Goal: Task Accomplishment & Management: Manage account settings

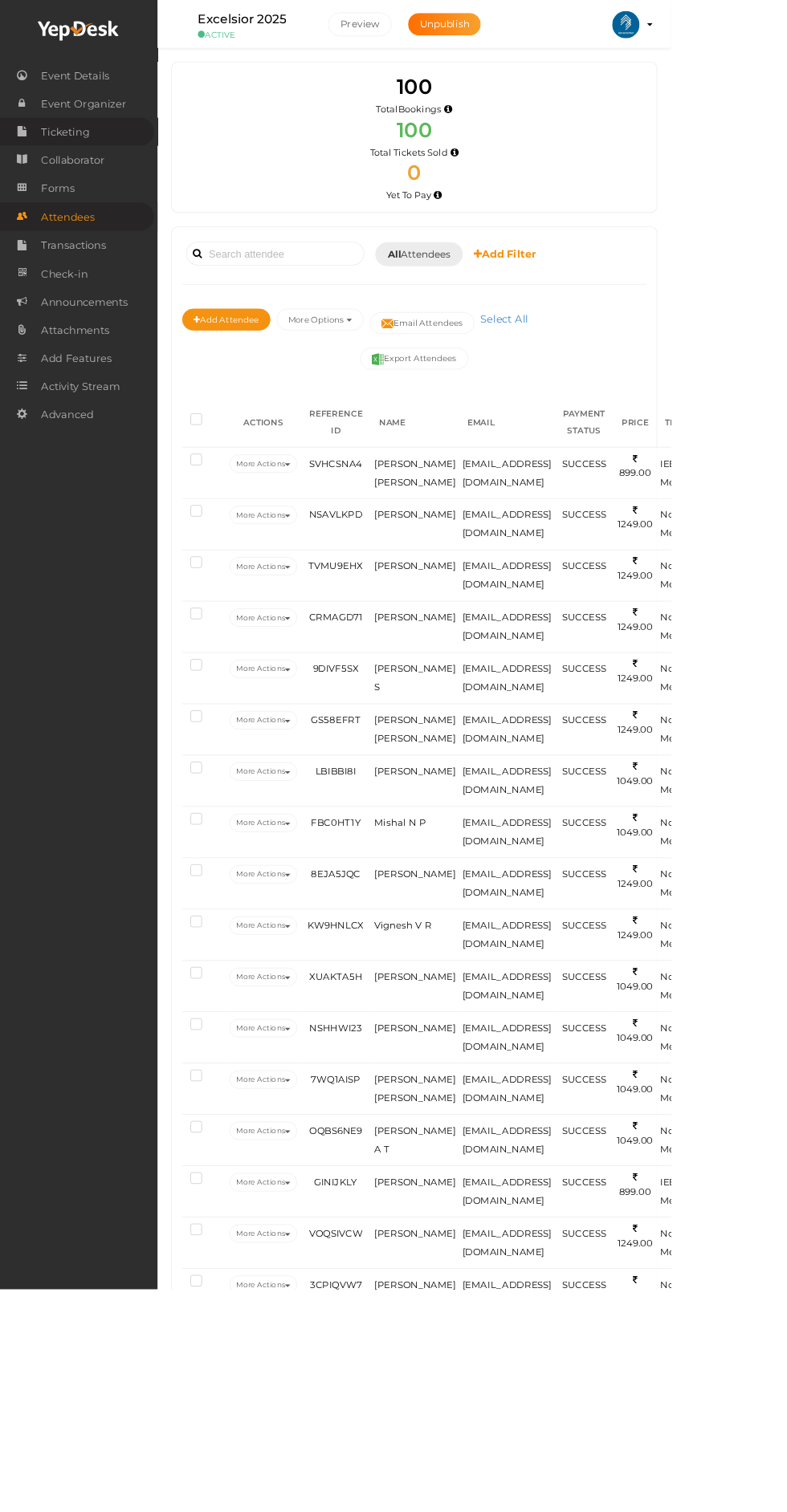
click at [105, 164] on link "Ticketing" at bounding box center [90, 154] width 180 height 33
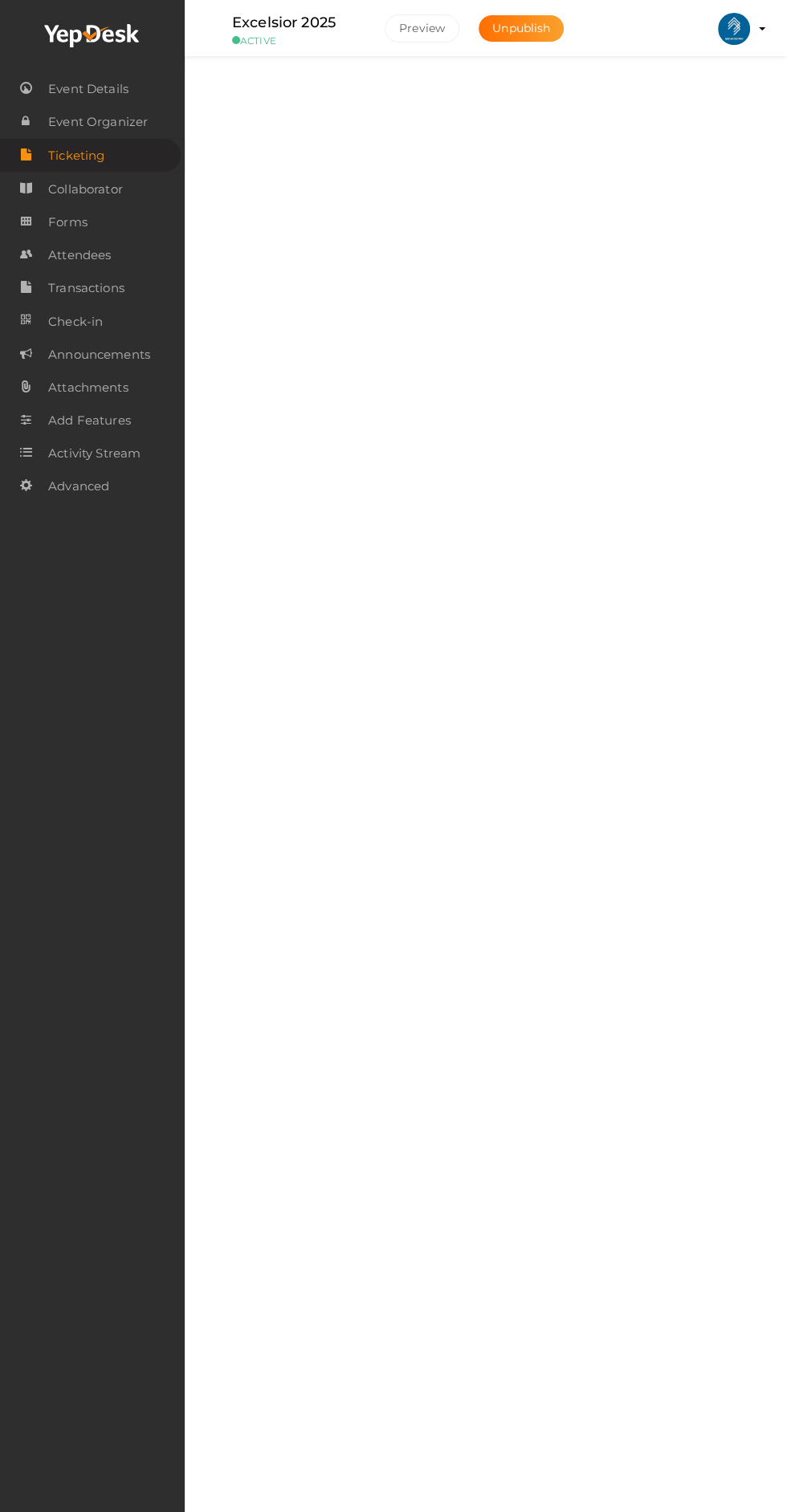
click at [698, 101] on div "Tickets" at bounding box center [492, 98] width 452 height 15
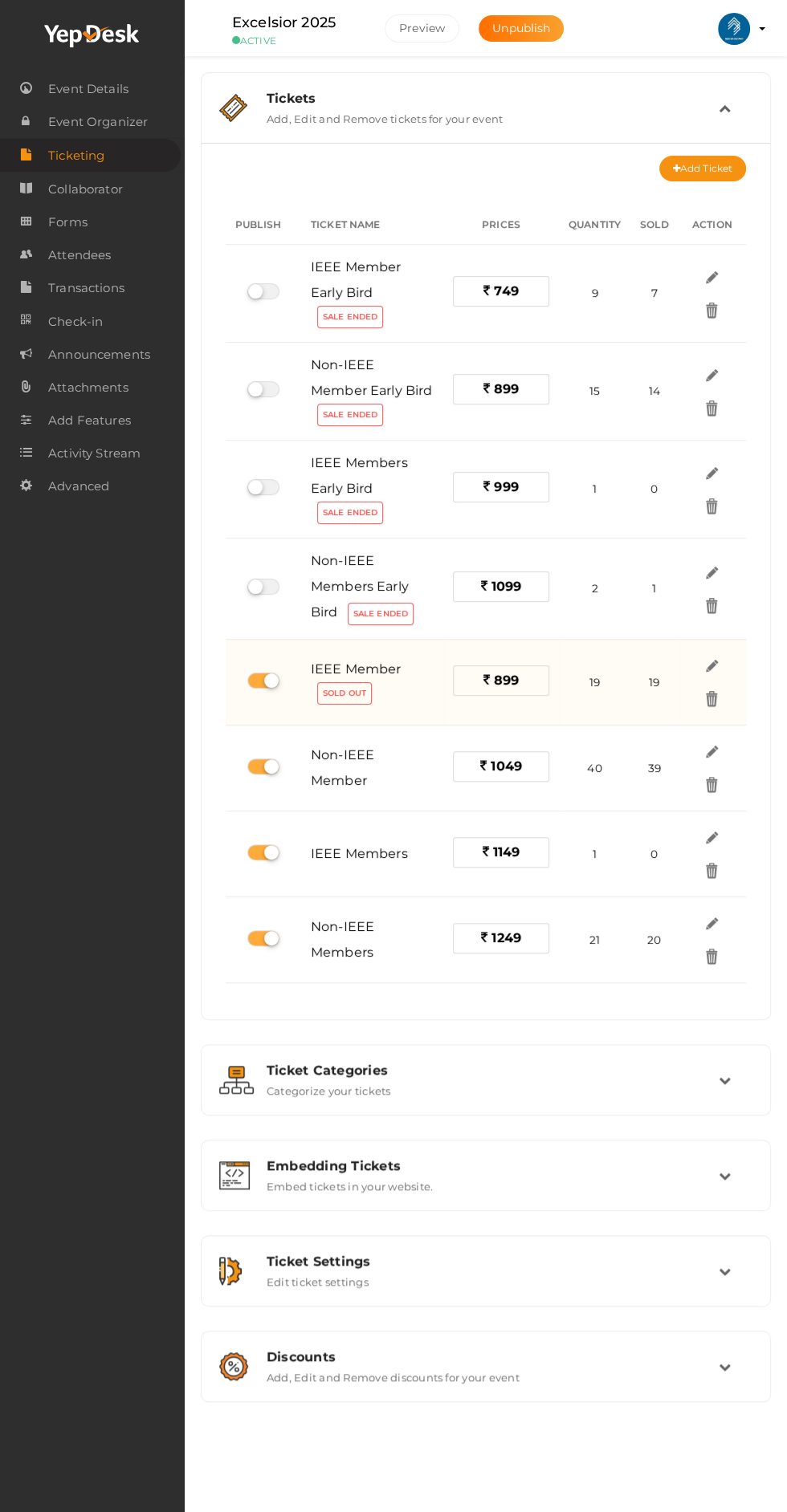
click at [256, 678] on label at bounding box center [263, 680] width 32 height 16
click at [256, 678] on input "checkbox" at bounding box center [252, 681] width 10 height 10
checkbox input "false"
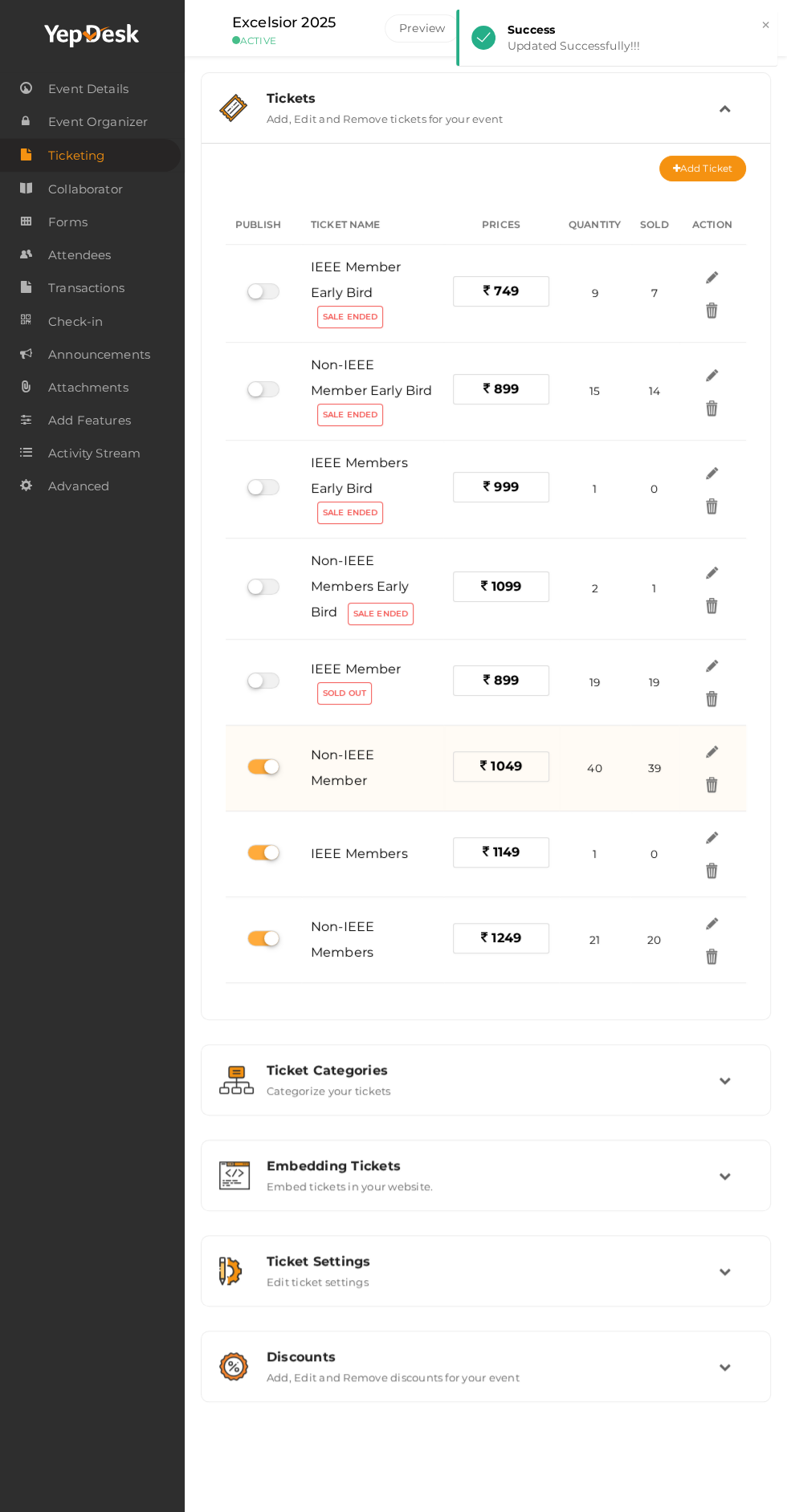
click at [261, 759] on label at bounding box center [263, 766] width 32 height 16
click at [258, 762] on input "checkbox" at bounding box center [252, 766] width 10 height 10
checkbox input "false"
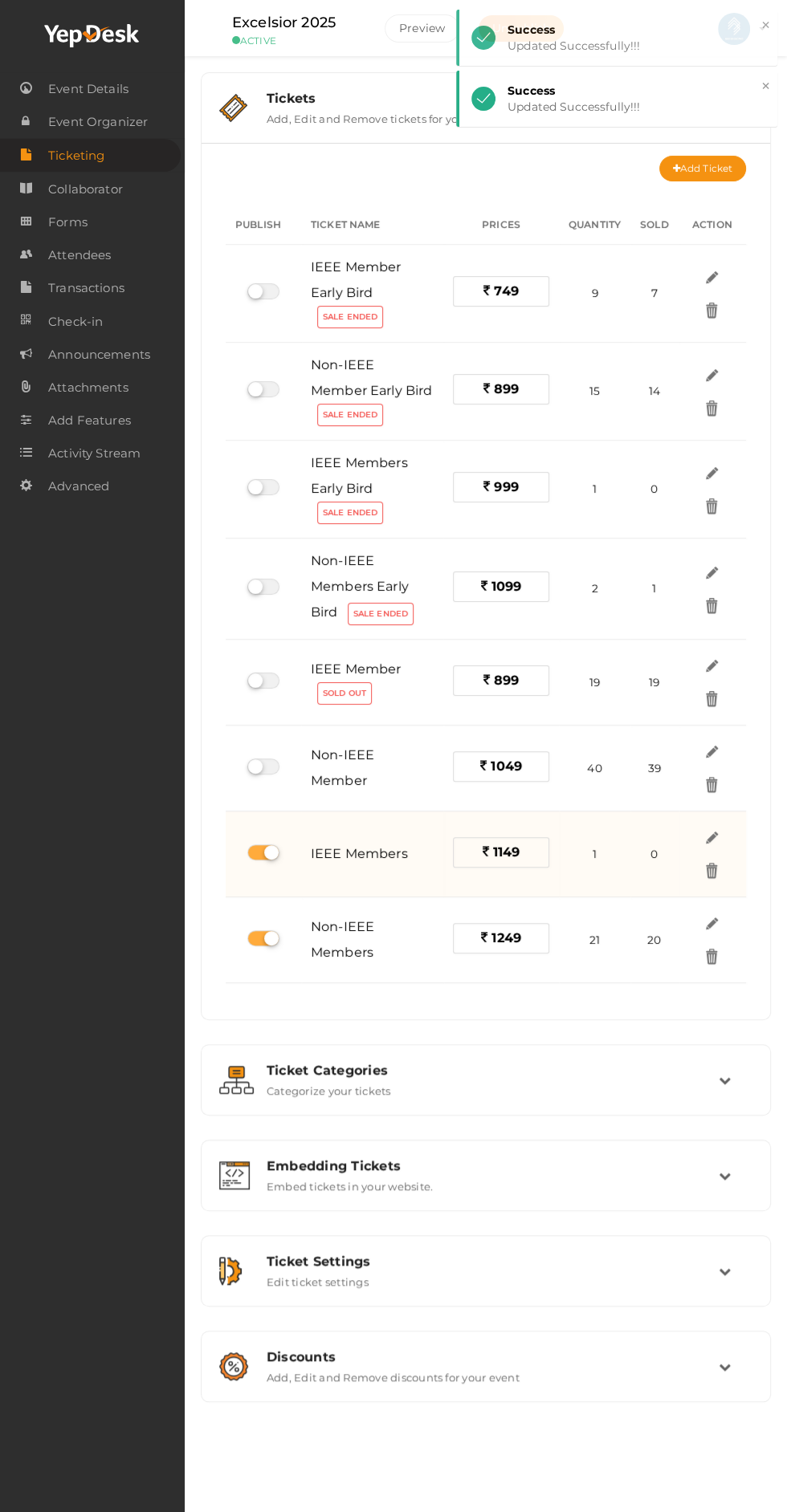
click at [263, 845] on label at bounding box center [263, 852] width 32 height 16
click at [258, 848] on input "checkbox" at bounding box center [252, 852] width 10 height 10
checkbox input "false"
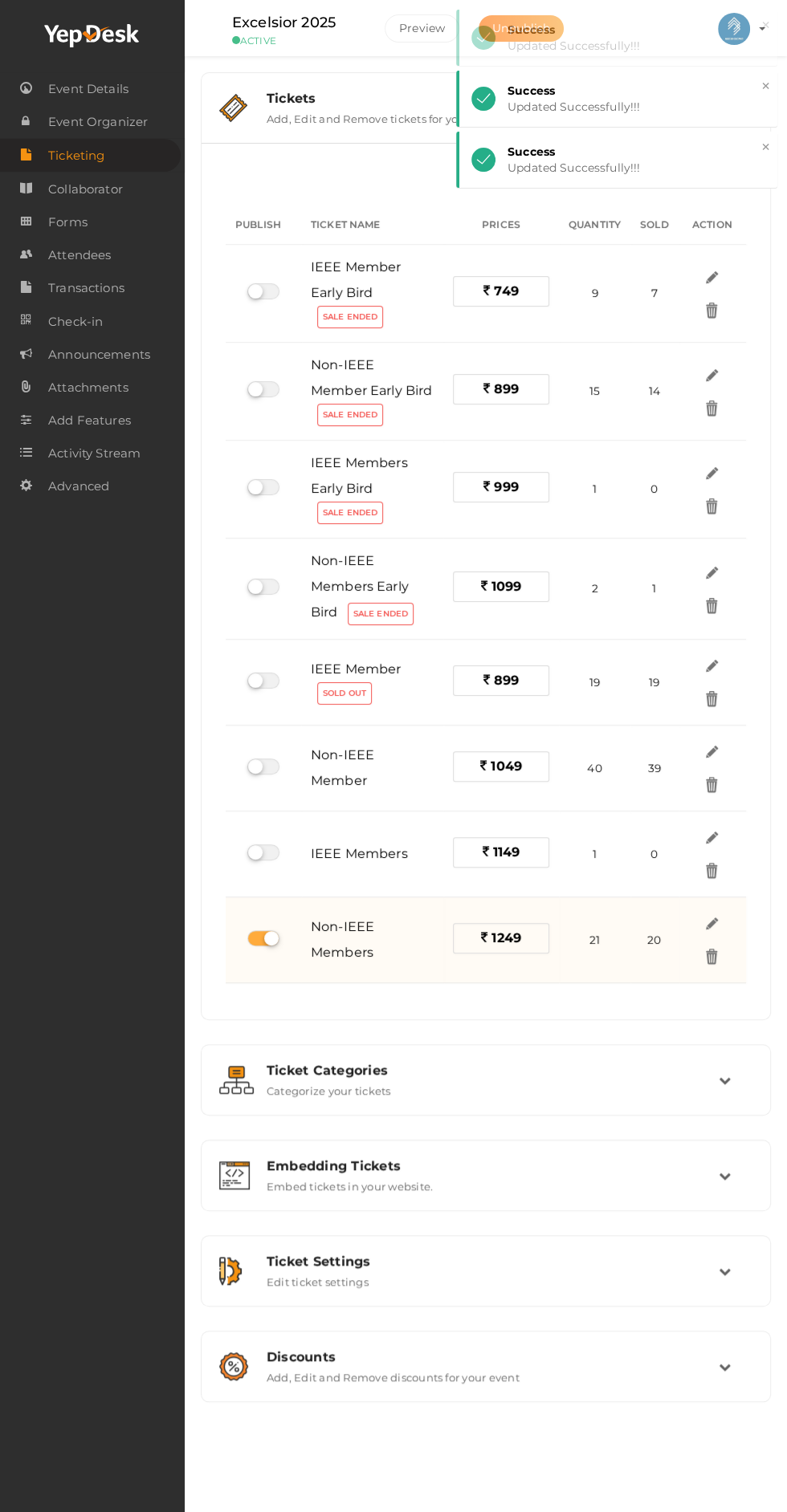
click at [253, 934] on label at bounding box center [263, 938] width 32 height 16
click at [253, 934] on input "checkbox" at bounding box center [252, 938] width 10 height 10
checkbox input "false"
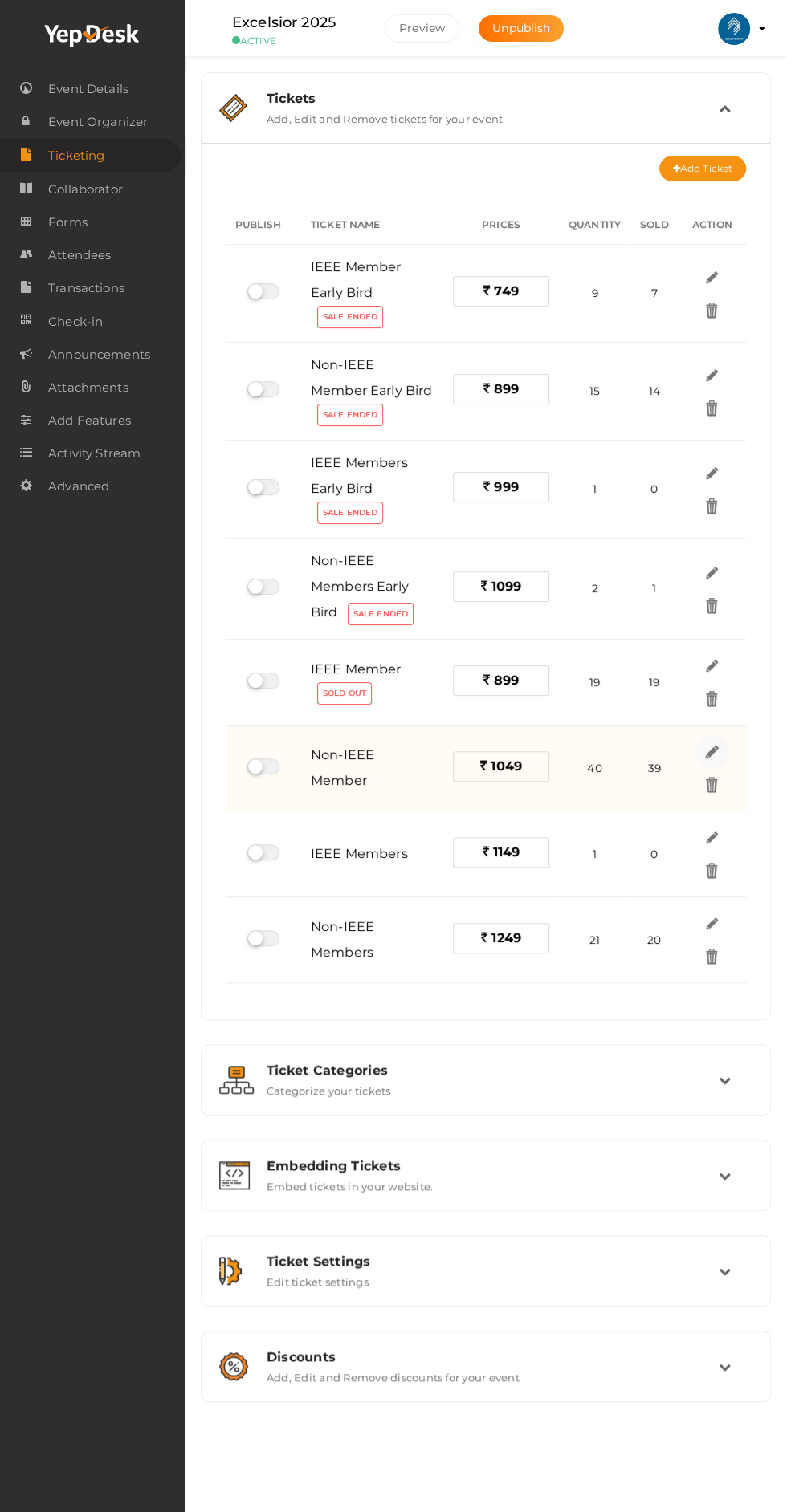
click at [714, 747] on img at bounding box center [712, 751] width 18 height 18
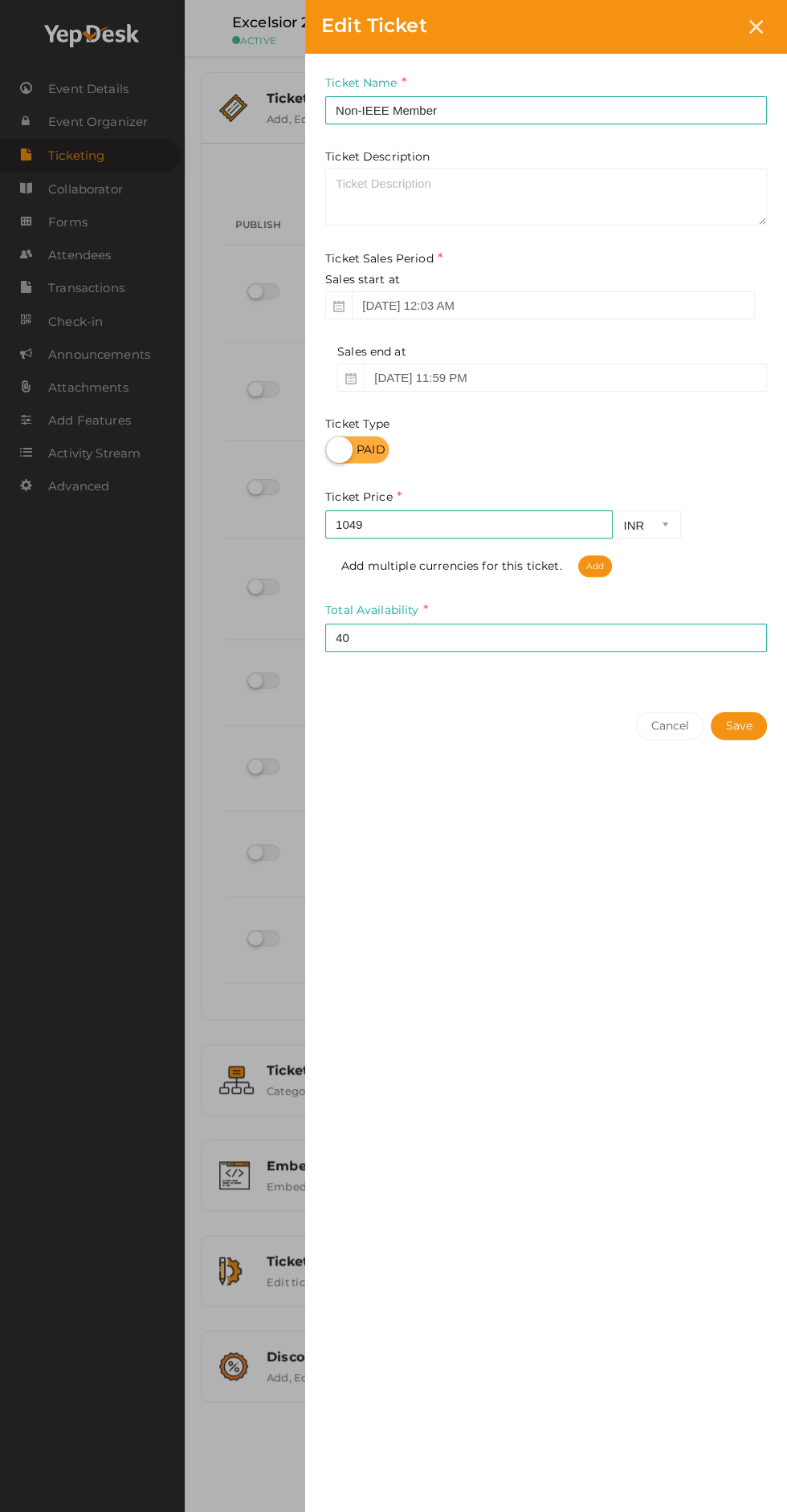
click at [248, 881] on div "Edit Ticket Ticket Name Non-IEEE Member Required. Ticket Name already used. Tic…" at bounding box center [393, 756] width 787 height 1512
click at [672, 727] on button "Cancel" at bounding box center [670, 725] width 68 height 28
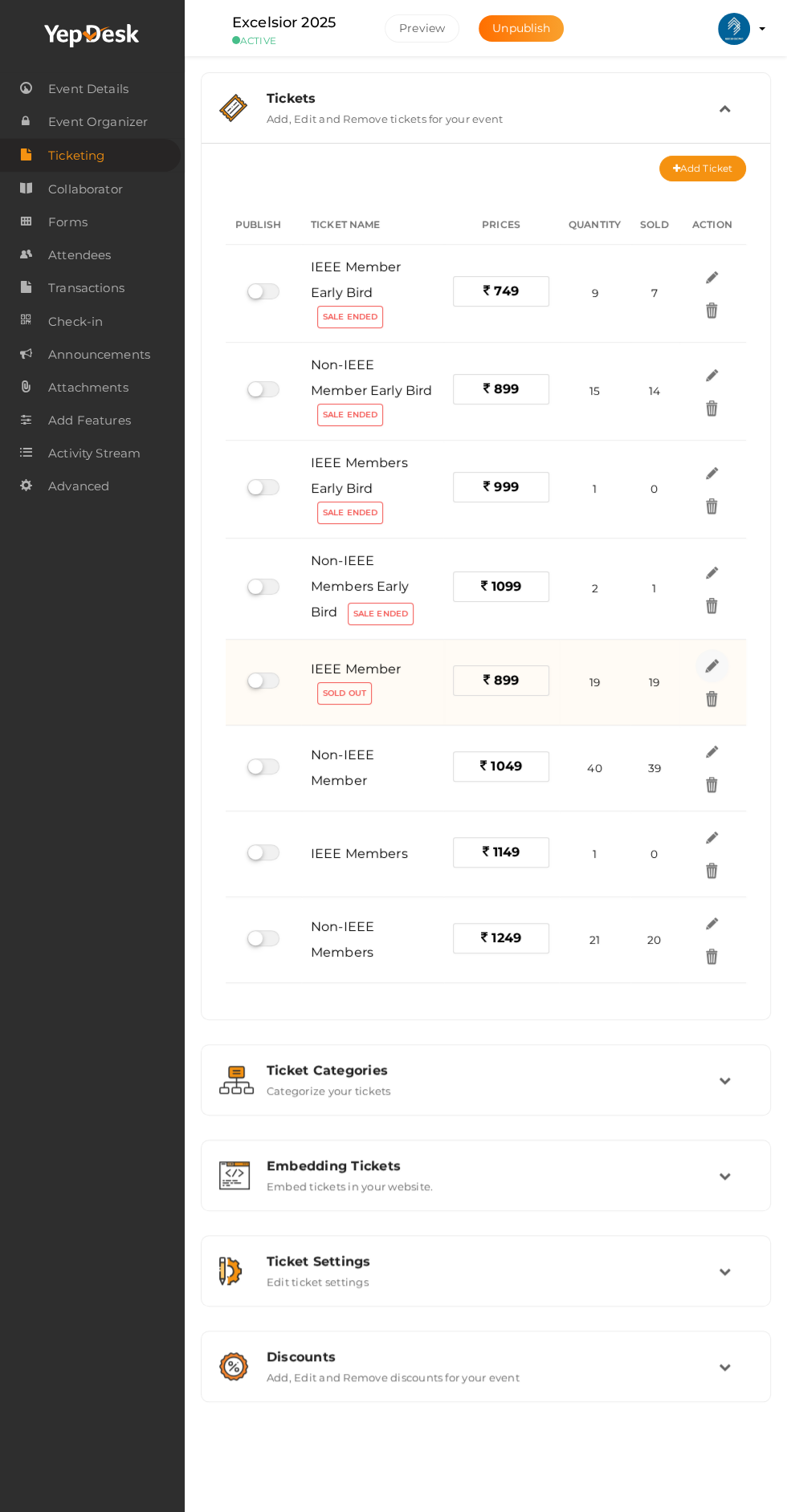
click at [708, 657] on img at bounding box center [712, 665] width 18 height 18
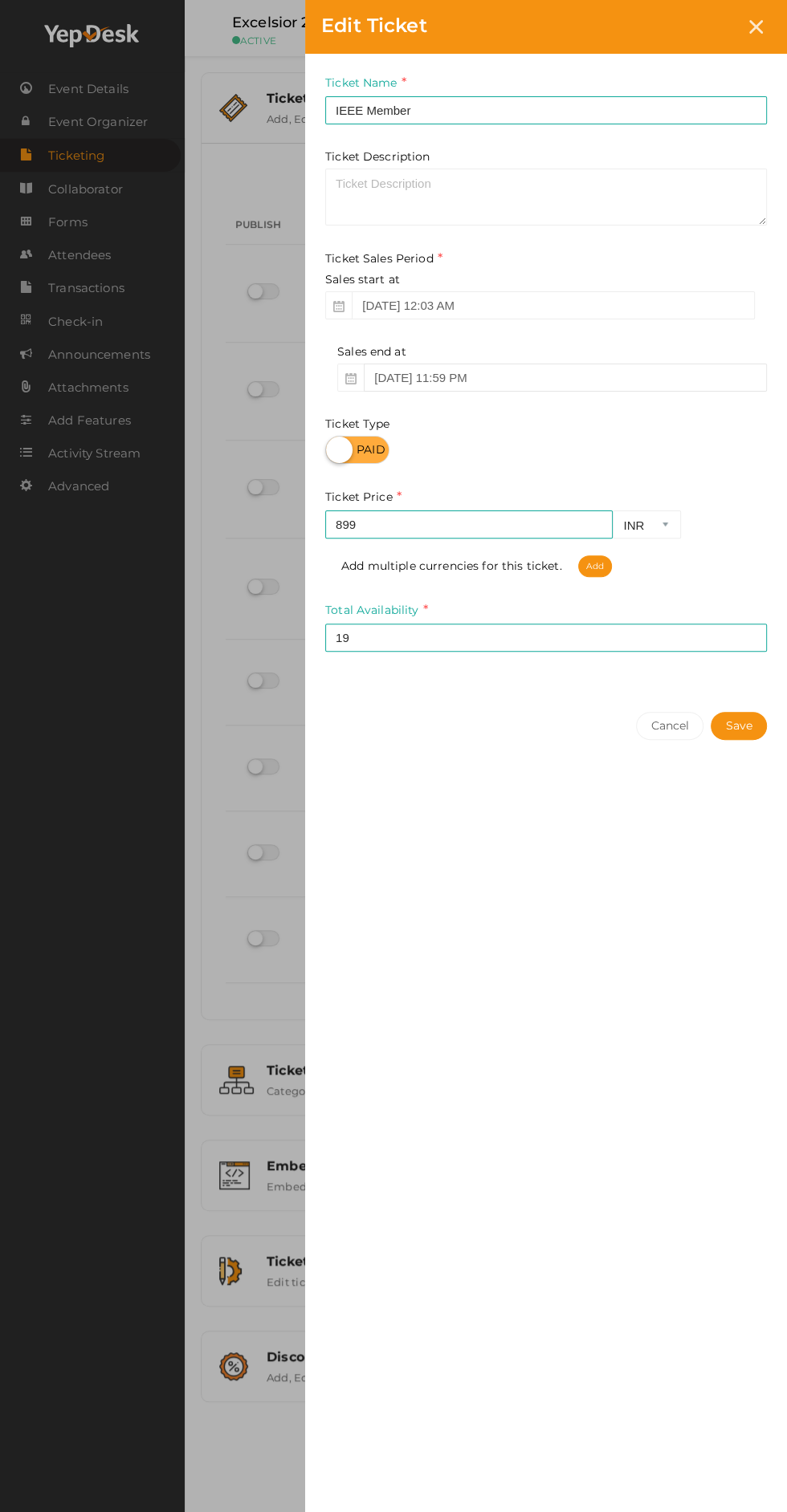
click at [404, 383] on input "[DATE] 11:59 PM" at bounding box center [565, 377] width 404 height 28
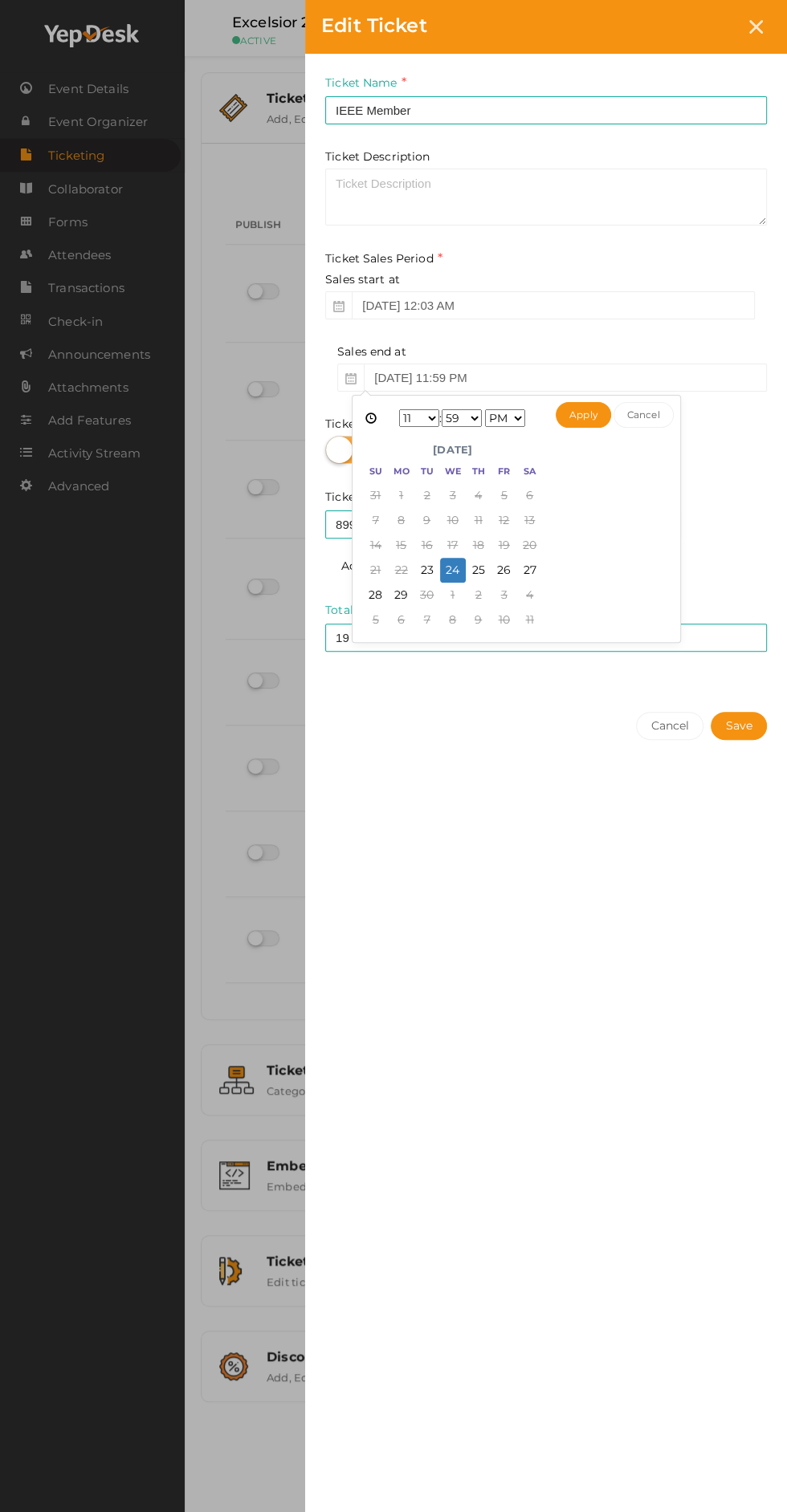
click at [419, 419] on select "1 2 3 4 5 6 7 8 9 10 11 12" at bounding box center [419, 418] width 40 height 18
click at [460, 417] on select "00 01 02 03 04 05 06 07 08 09 10 11 12 13 14 15 16 17 18 19 20 21 22 23 24 25 2…" at bounding box center [462, 418] width 40 height 18
click at [510, 418] on select "AM PM" at bounding box center [505, 418] width 40 height 18
click at [590, 410] on button "Apply" at bounding box center [584, 415] width 55 height 26
type input "[DATE] 8:57 AM"
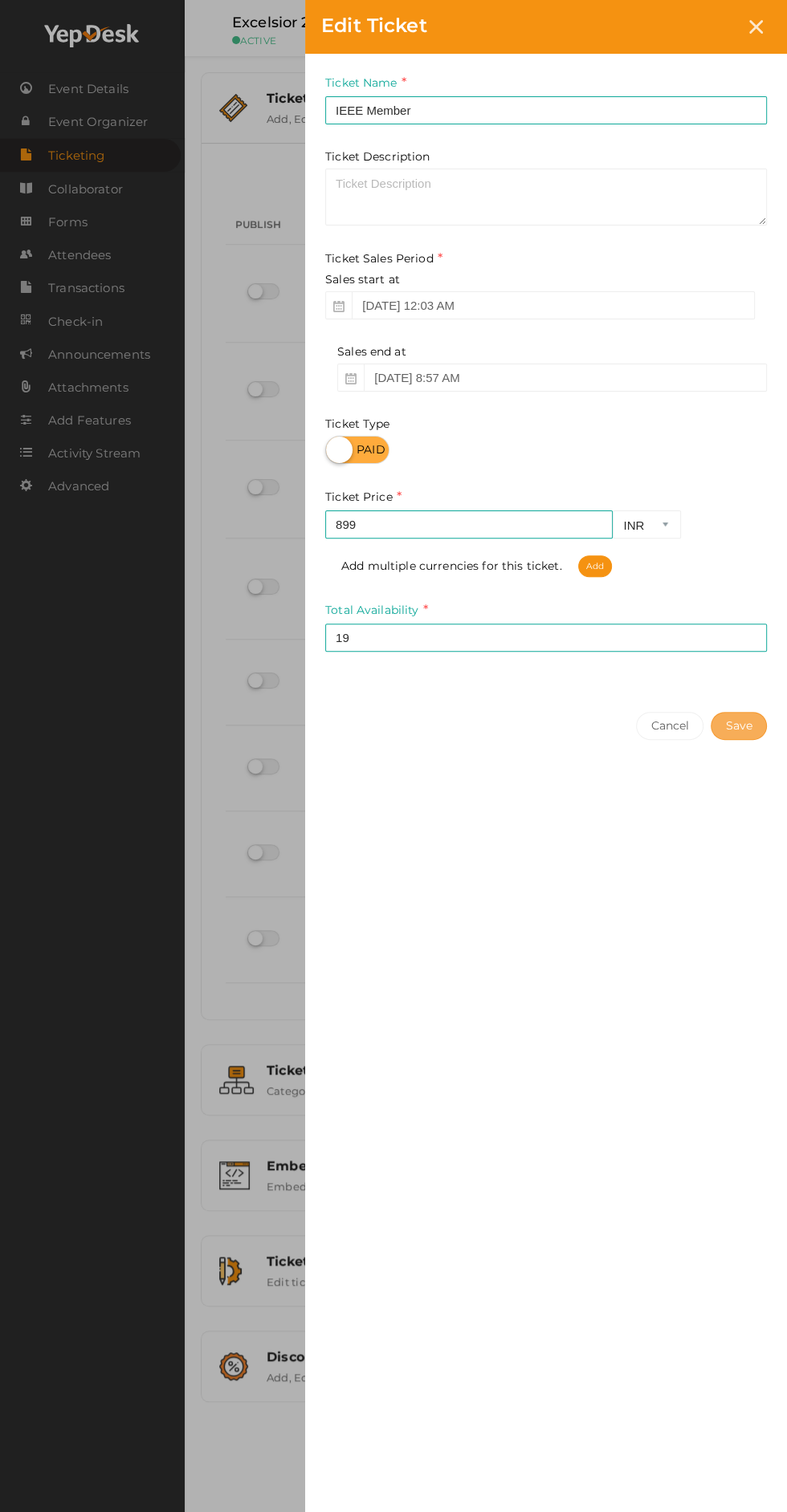
click at [750, 722] on button "Save" at bounding box center [738, 725] width 56 height 28
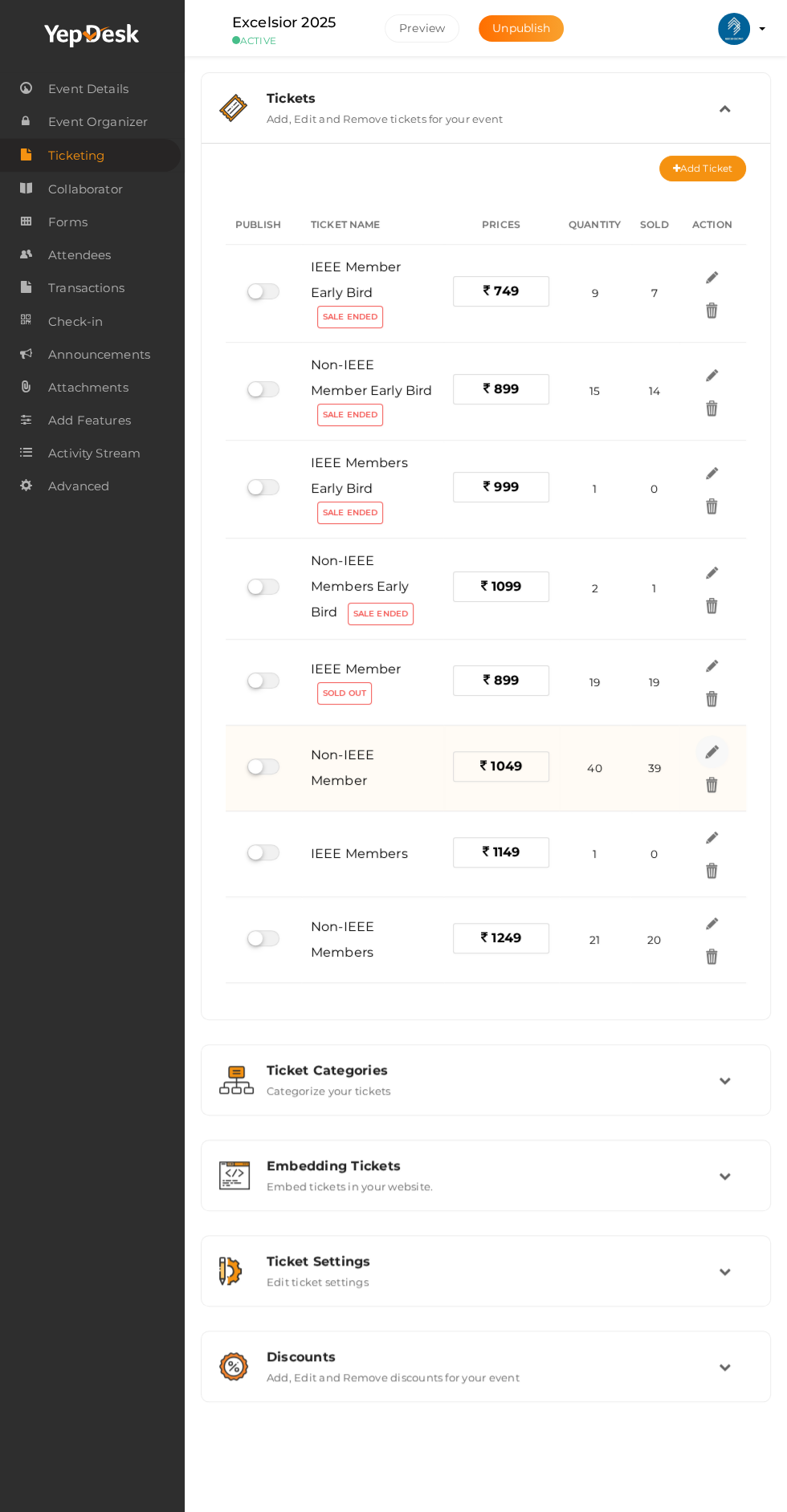
click at [713, 748] on img at bounding box center [712, 751] width 18 height 18
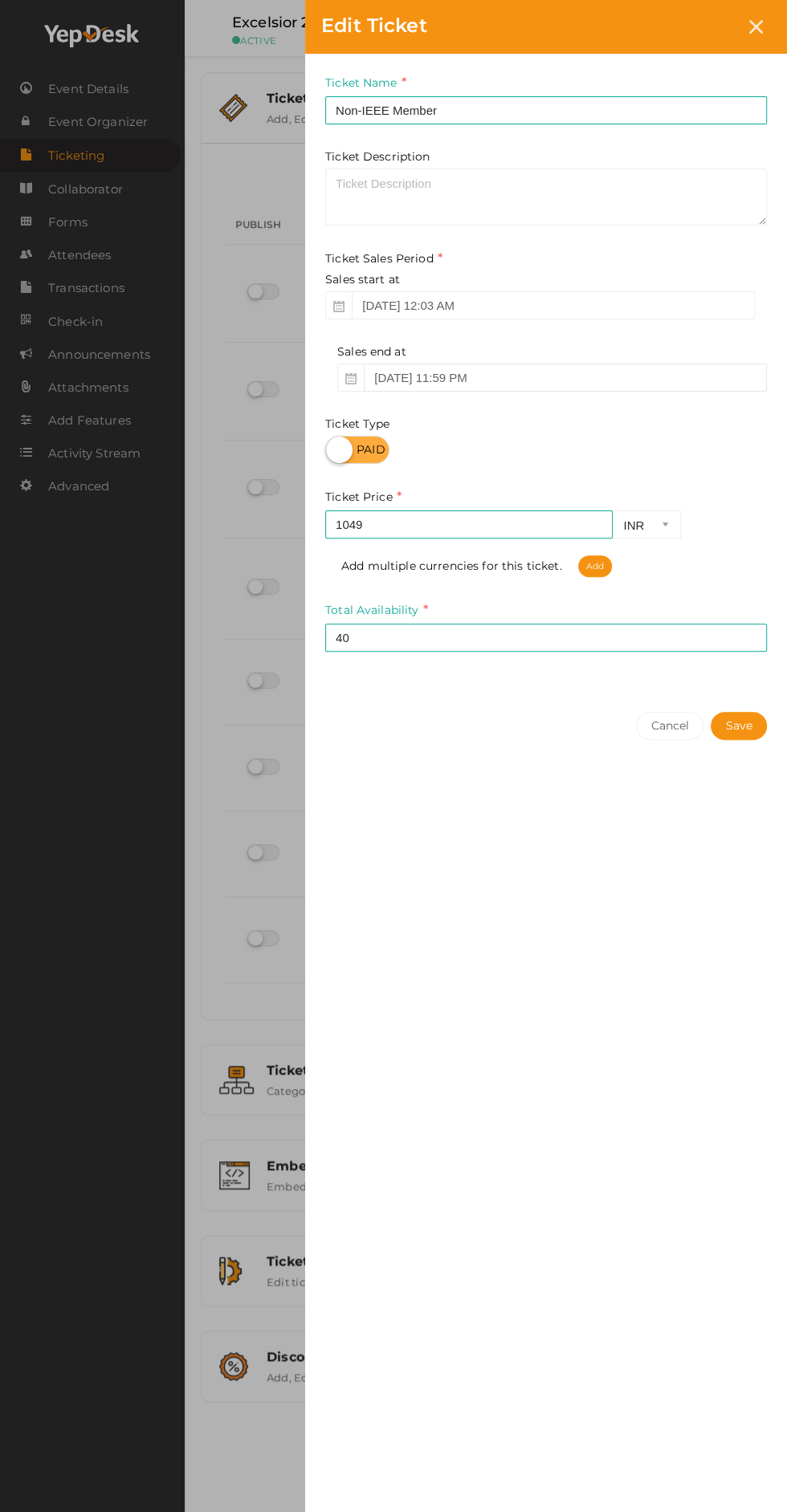
click at [454, 379] on input "[DATE] 11:59 PM" at bounding box center [565, 377] width 404 height 28
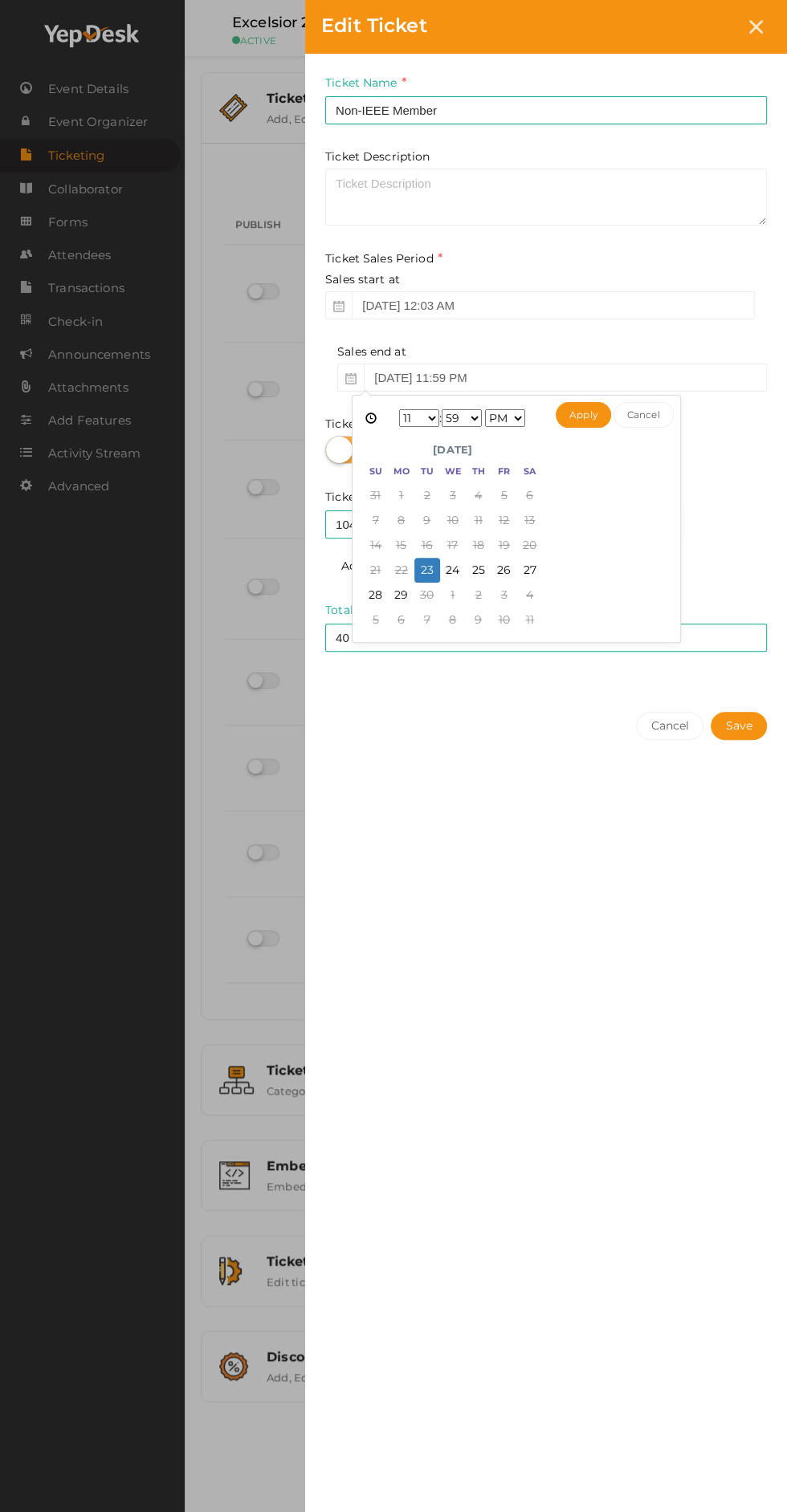
click at [421, 418] on select "1 2 3 4 5 6 7 8 9 10 11 12" at bounding box center [419, 418] width 40 height 18
click at [475, 424] on select "00 01 02 03 04 05 06 07 08 09 10 11 12 13 14 15 16 17 18 19 20 21 22 23 24 25 2…" at bounding box center [462, 418] width 40 height 18
click at [515, 421] on select "AM PM" at bounding box center [505, 418] width 40 height 18
click at [581, 414] on button "Apply" at bounding box center [584, 415] width 55 height 26
type input "[DATE] 8:58 AM"
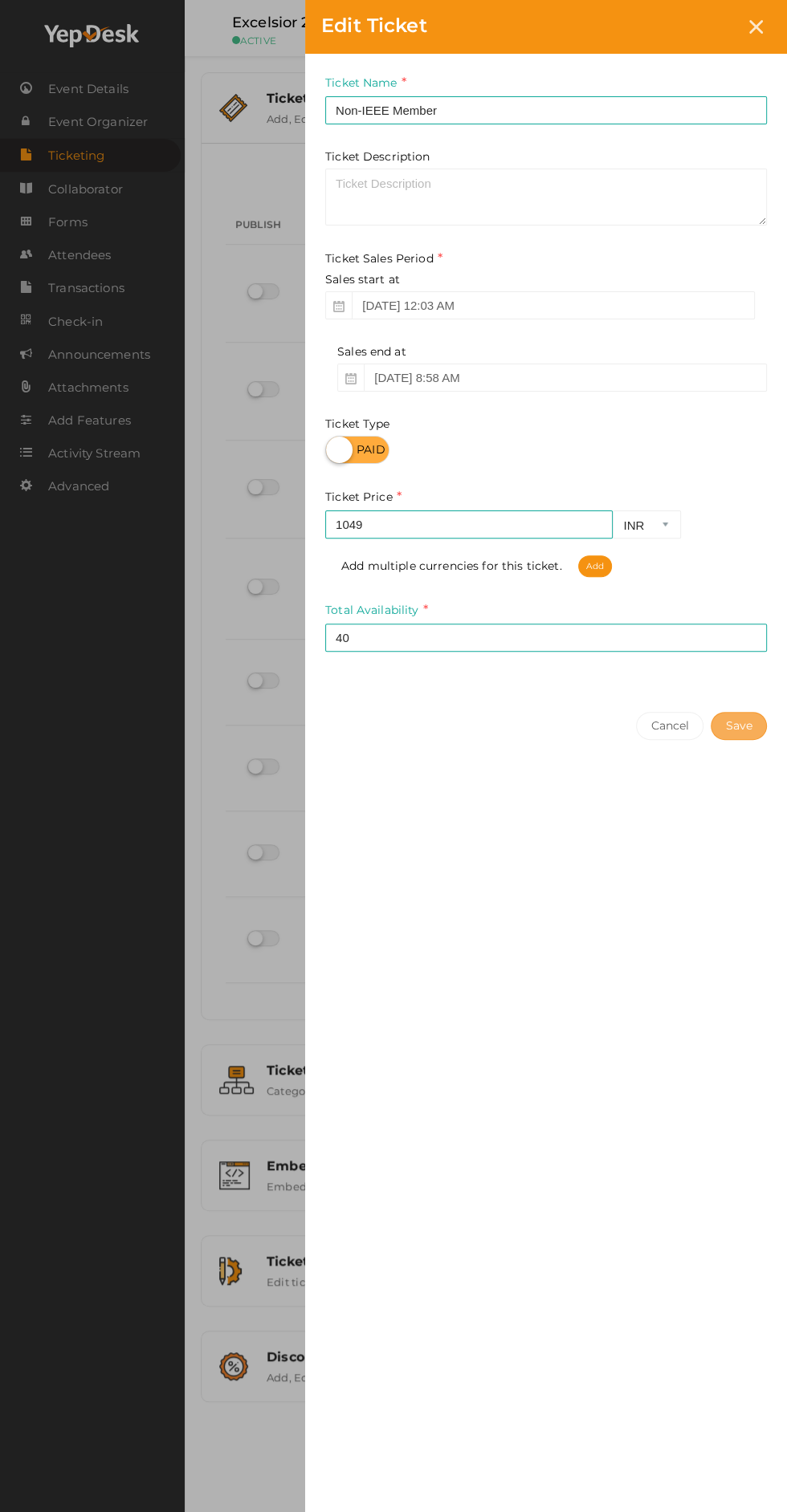
click at [746, 732] on button "Save" at bounding box center [738, 725] width 56 height 28
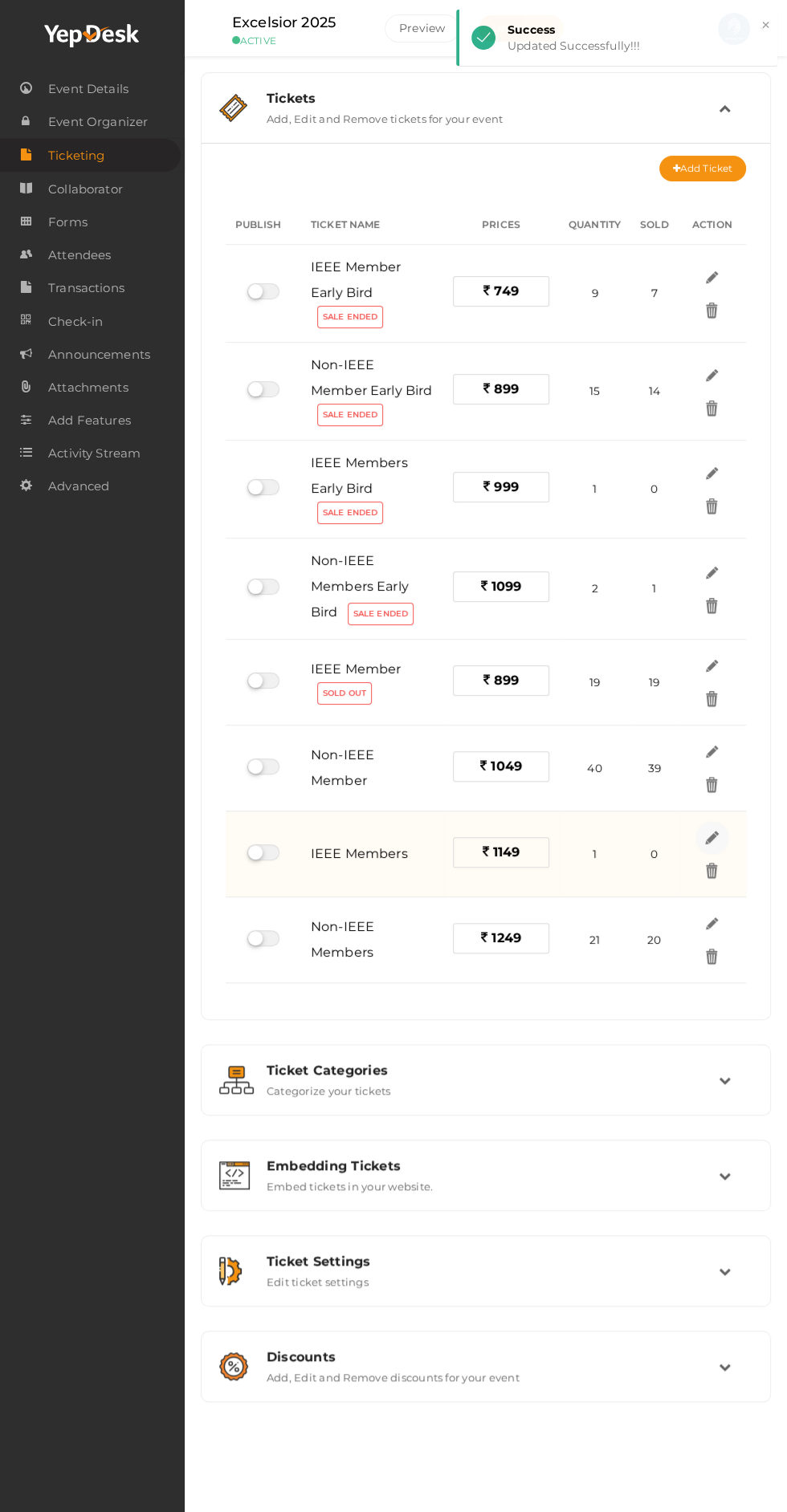
click at [713, 834] on img at bounding box center [712, 837] width 18 height 18
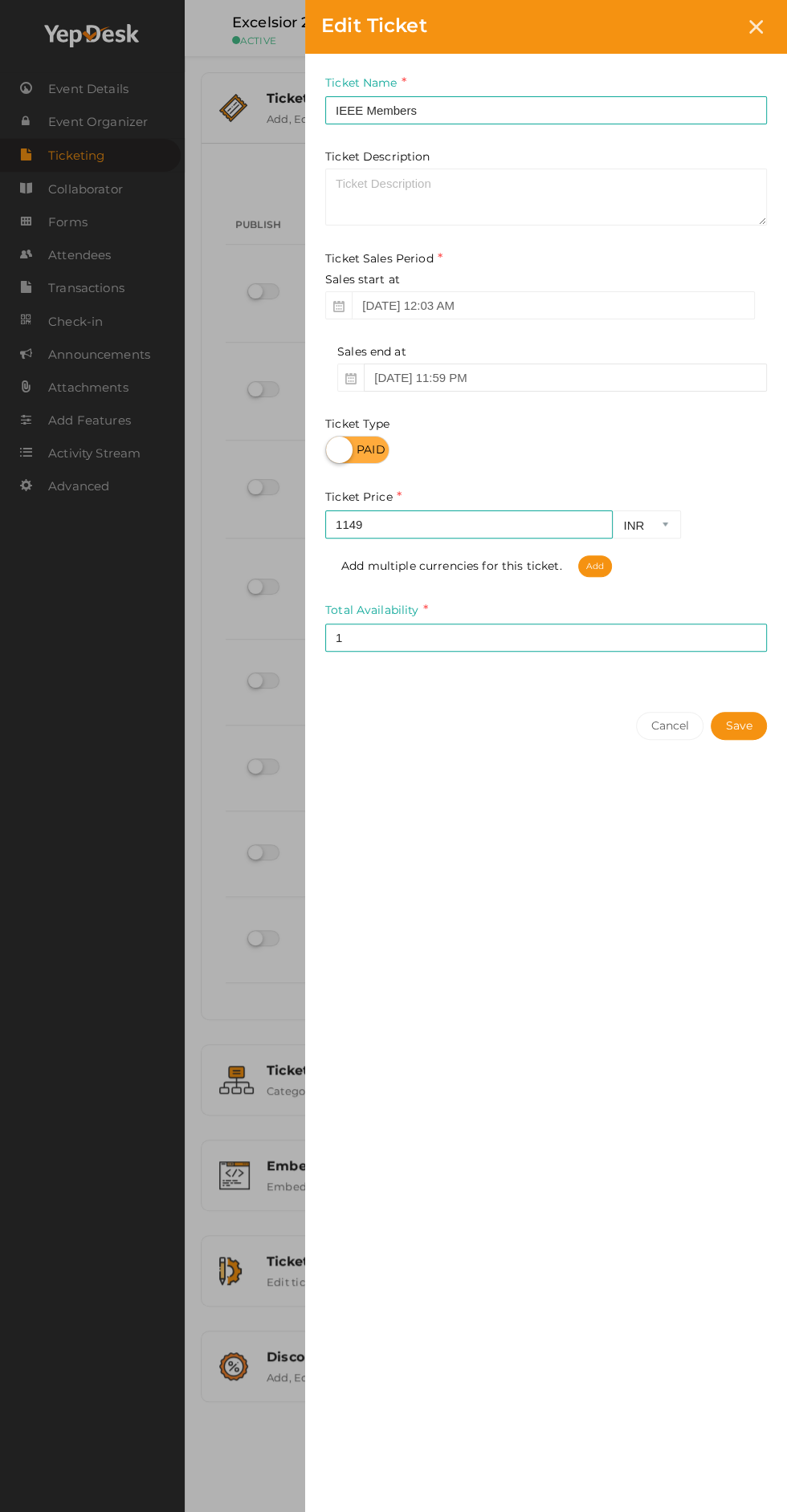
click at [429, 385] on input "[DATE] 11:59 PM" at bounding box center [565, 377] width 404 height 28
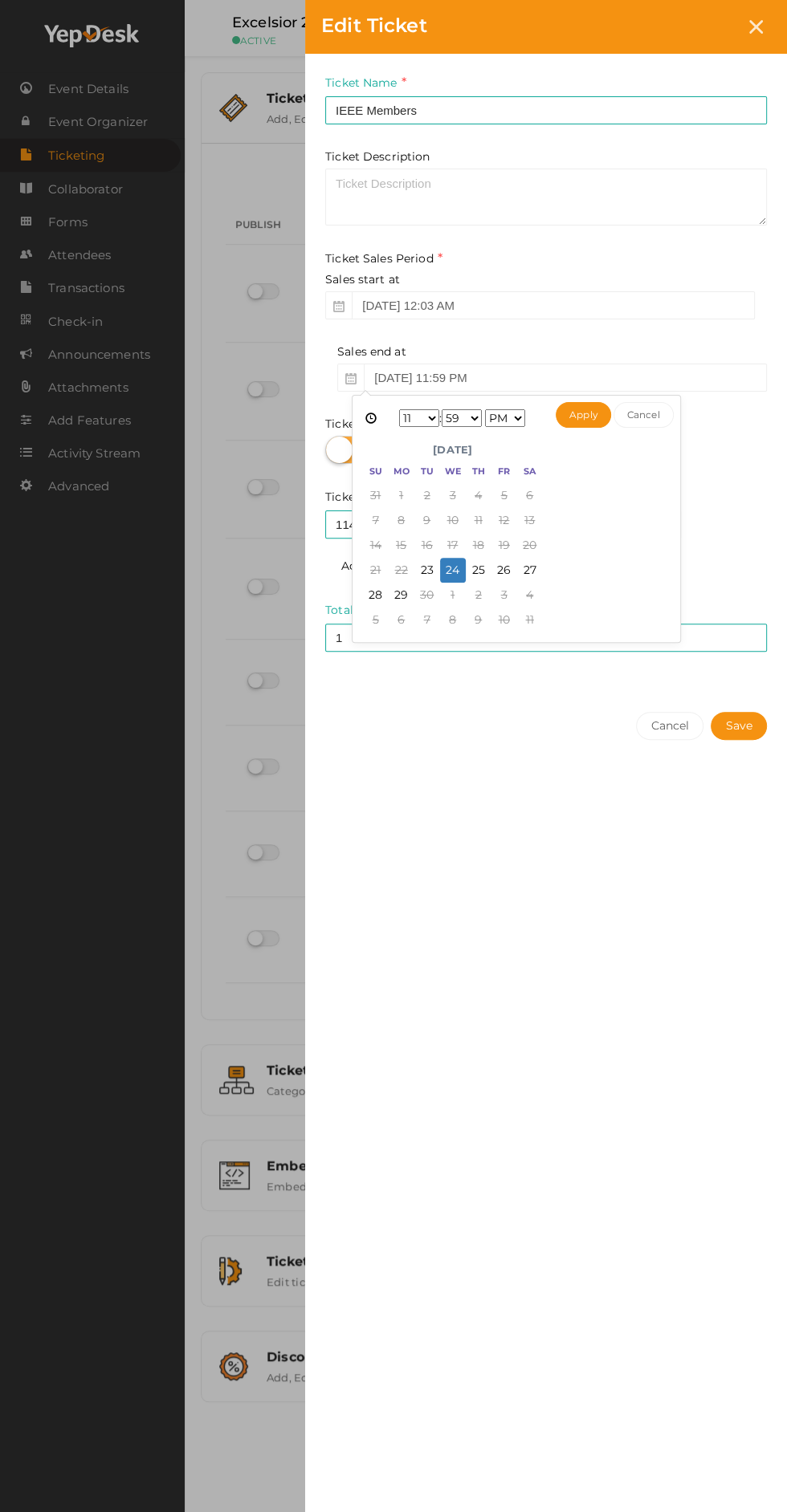
click at [424, 423] on select "1 2 3 4 5 6 7 8 9 10 11 12" at bounding box center [419, 418] width 40 height 18
click at [471, 419] on select "00 01 02 03 04 05 06 07 08 09 10 11 12 13 14 15 16 17 18 19 20 21 22 23 24 25 2…" at bounding box center [462, 418] width 40 height 18
click at [505, 418] on select "AM PM" at bounding box center [505, 418] width 40 height 18
click at [581, 414] on button "Apply" at bounding box center [584, 415] width 55 height 26
type input "[DATE] 8:57 AM"
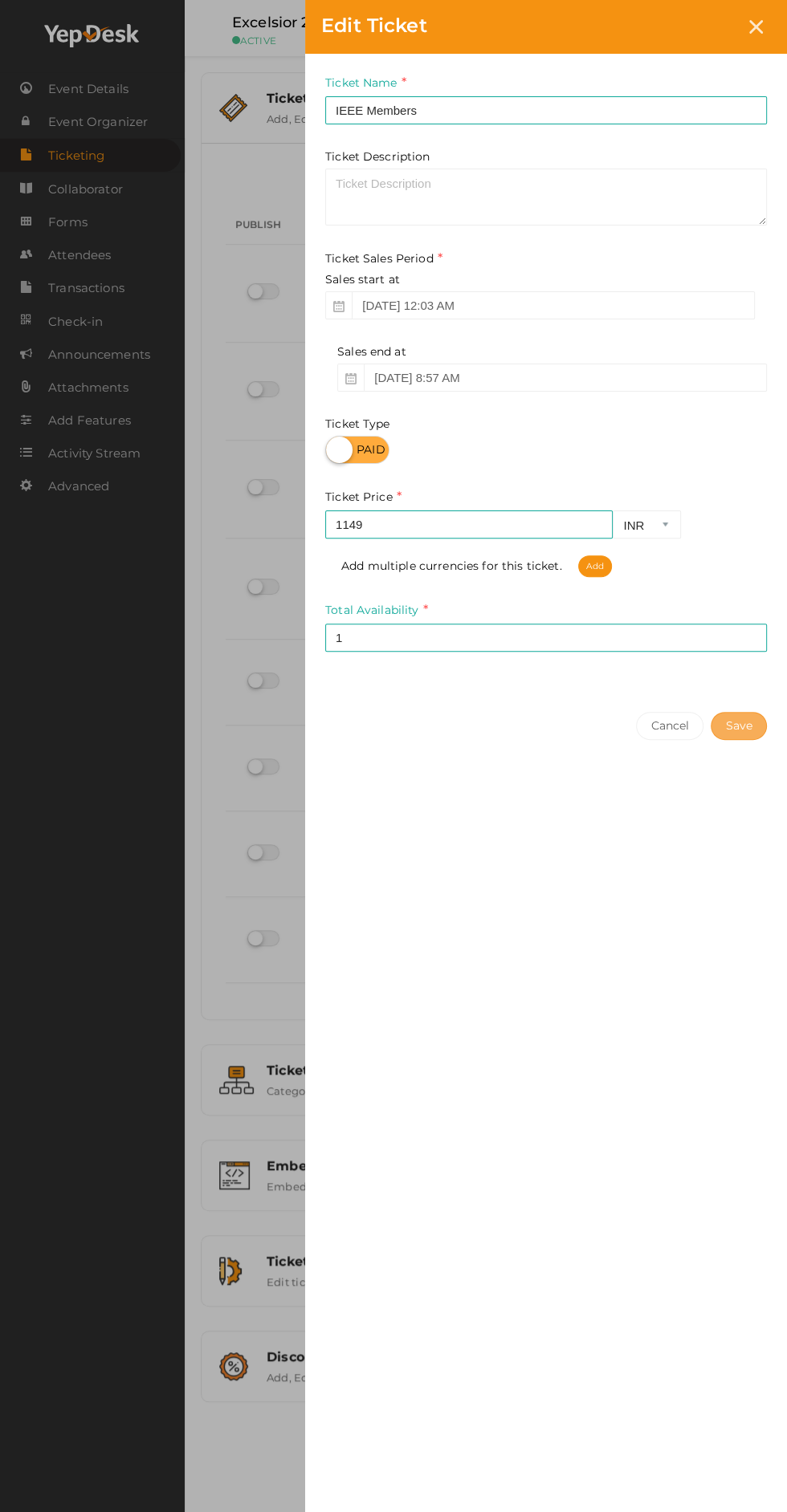
click at [750, 736] on button "Save" at bounding box center [738, 725] width 56 height 28
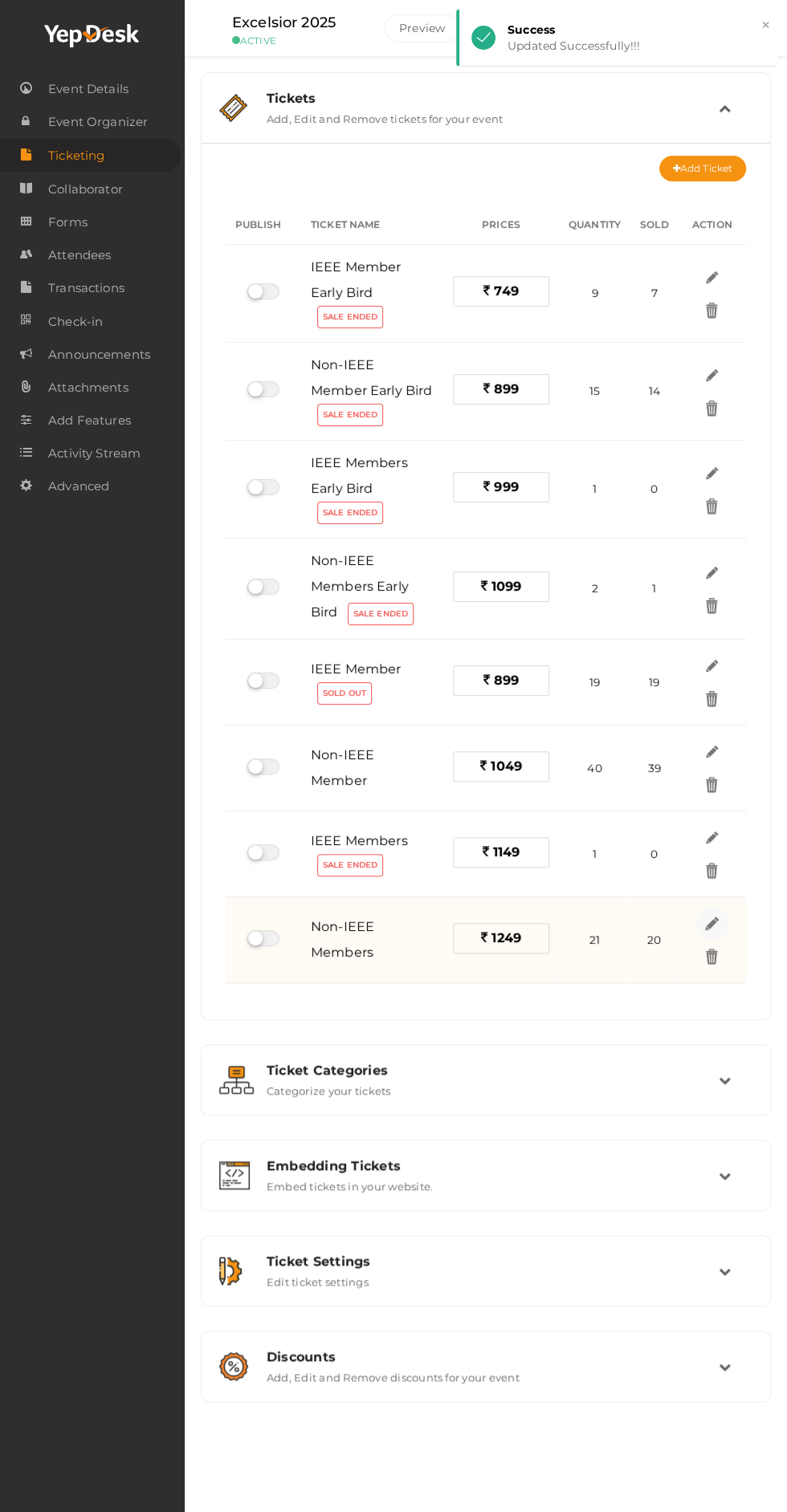
click at [713, 919] on img at bounding box center [712, 923] width 18 height 18
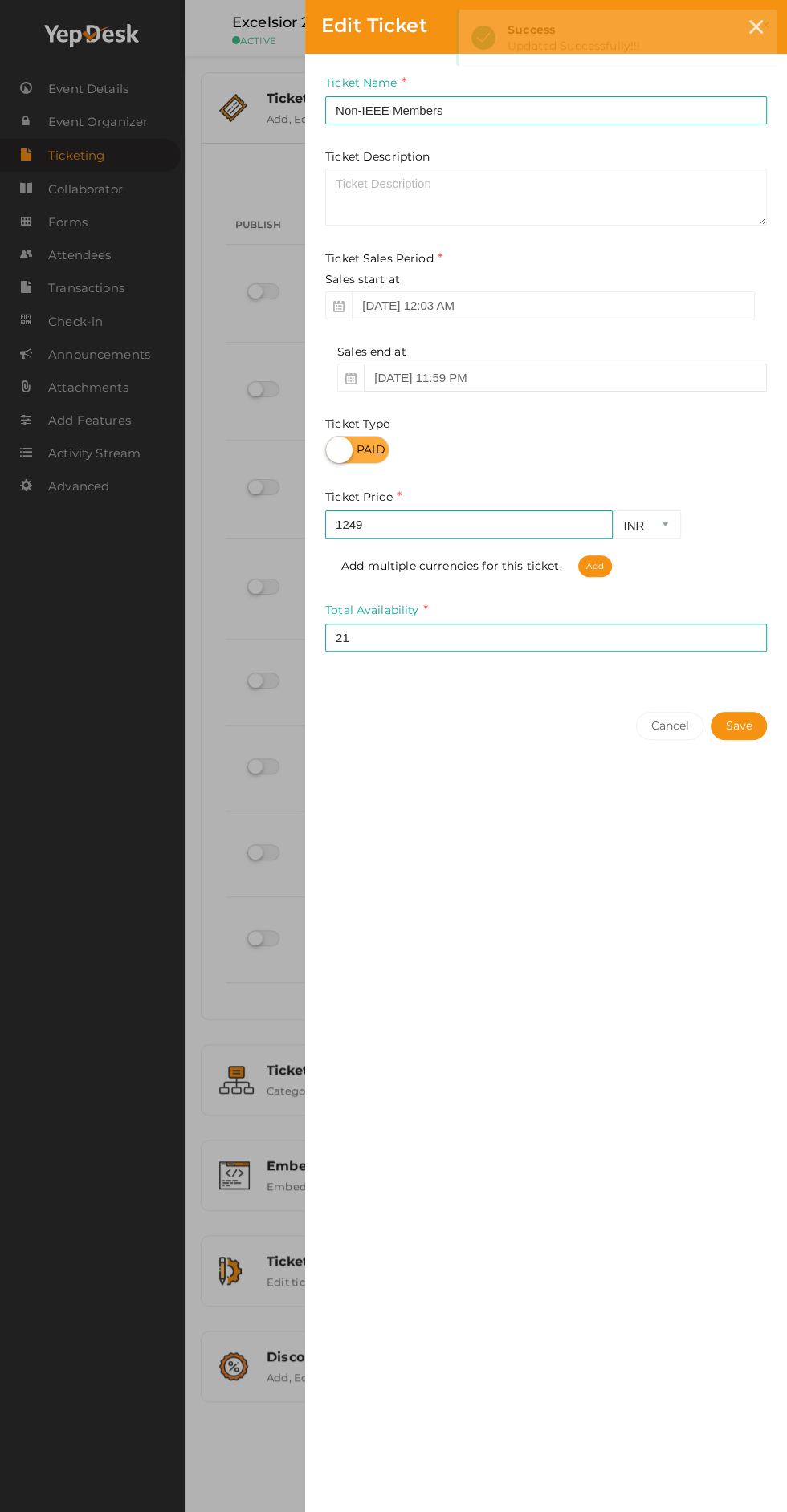
click at [418, 379] on input "[DATE] 11:59 PM" at bounding box center [565, 377] width 404 height 28
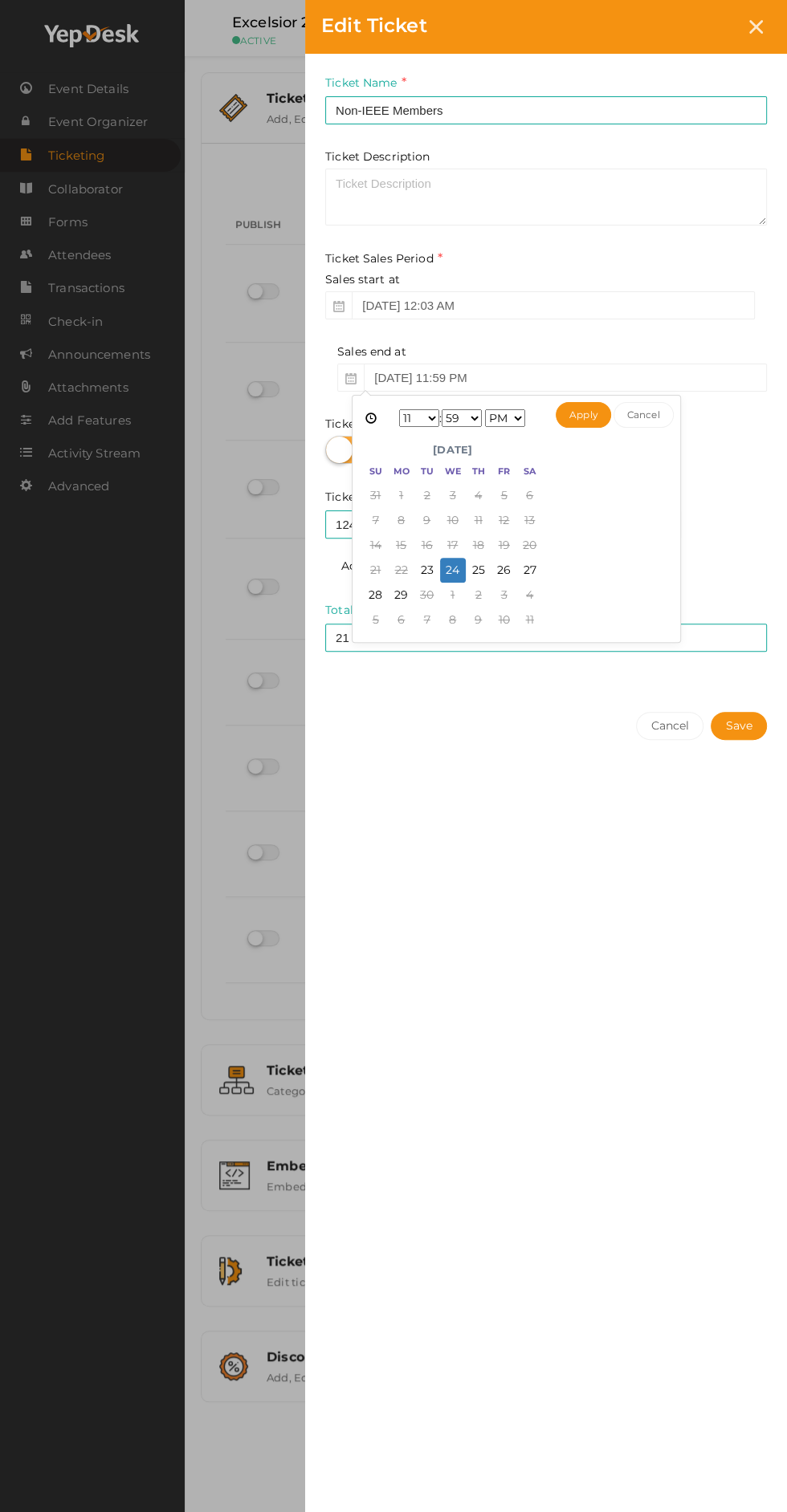
click at [421, 419] on select "1 2 3 4 5 6 7 8 9 10 11 12" at bounding box center [419, 418] width 40 height 18
click at [462, 419] on select "00 01 02 03 04 05 06 07 08 09 10 11 12 13 14 15 16 17 18 19 20 21 22 23 24 25 2…" at bounding box center [462, 418] width 40 height 18
click at [524, 423] on select "AM PM" at bounding box center [505, 418] width 40 height 18
click at [581, 418] on button "Apply" at bounding box center [584, 415] width 55 height 26
type input "[DATE] 8:57 AM"
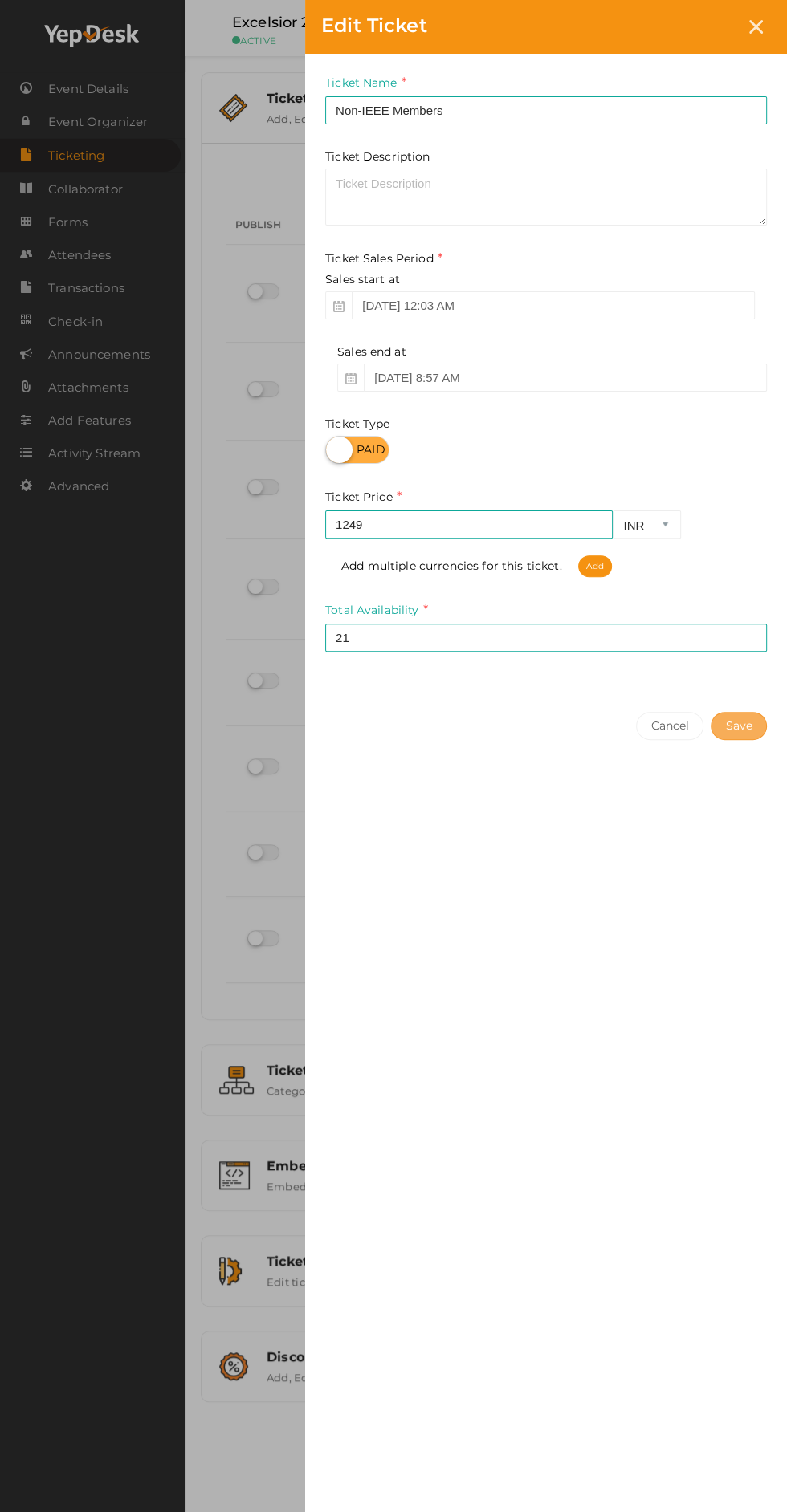
click at [749, 730] on button "Save" at bounding box center [738, 725] width 56 height 28
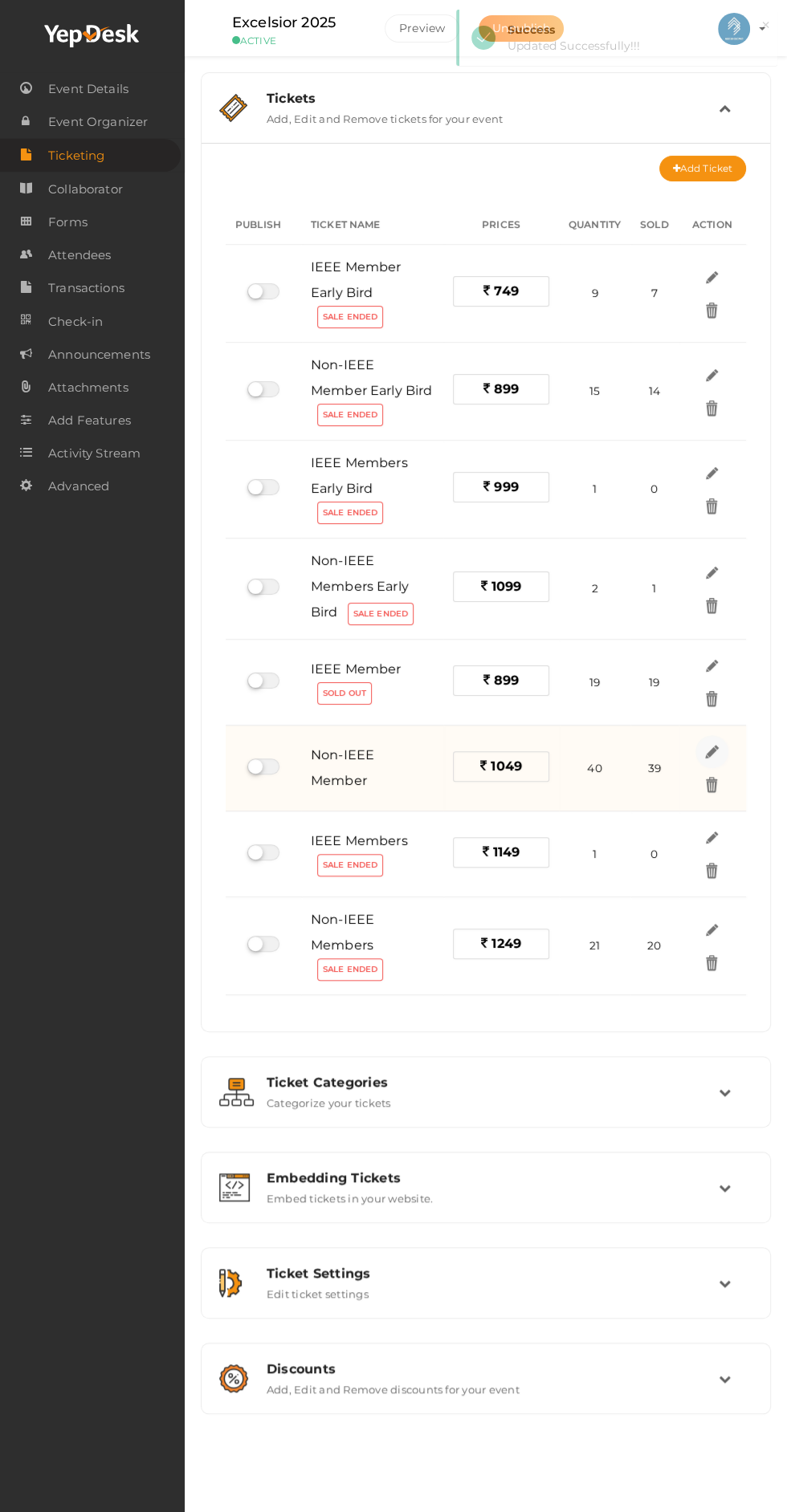
click at [714, 752] on img at bounding box center [712, 751] width 18 height 18
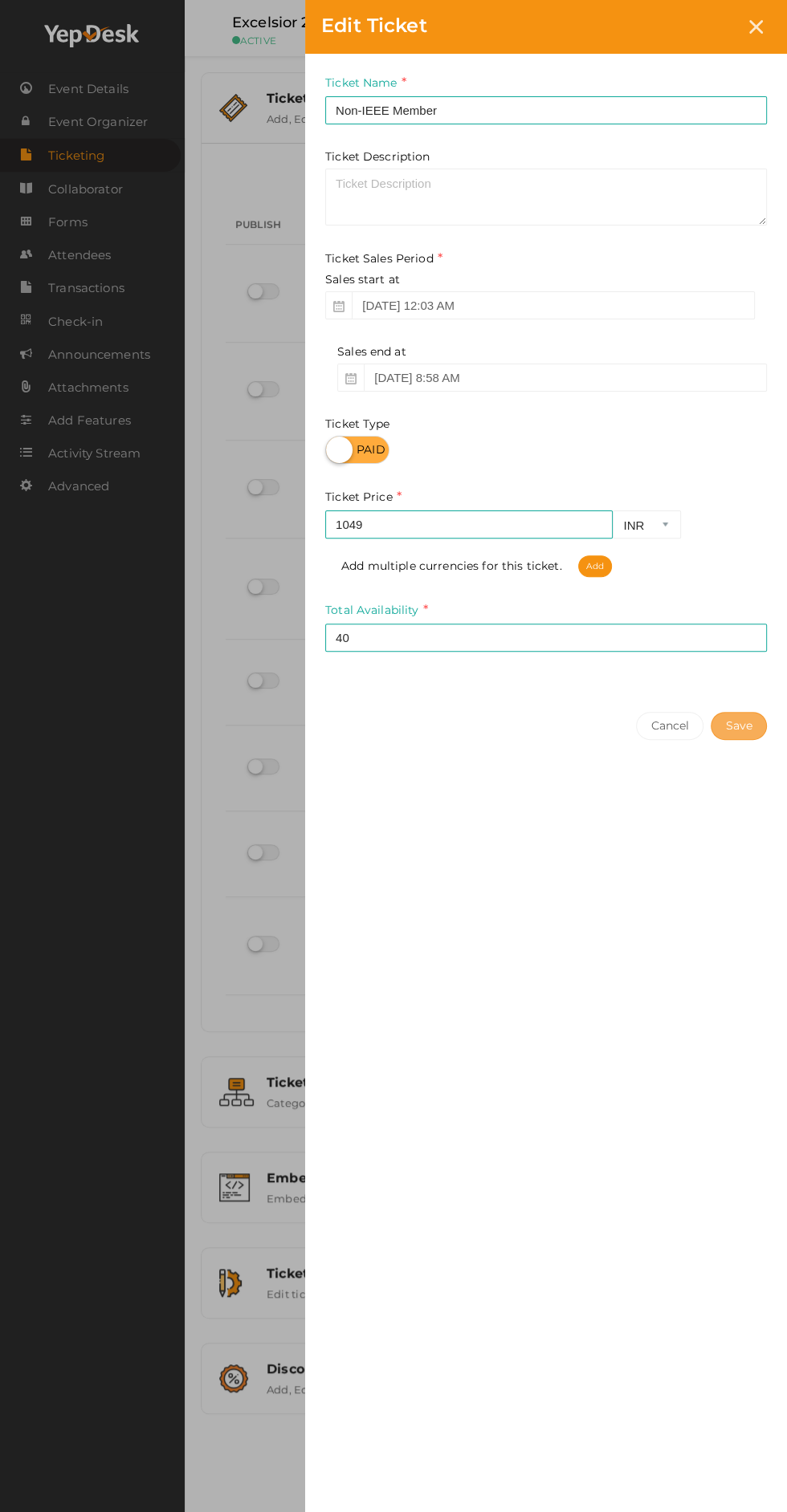
click at [742, 722] on button "Save" at bounding box center [738, 725] width 56 height 28
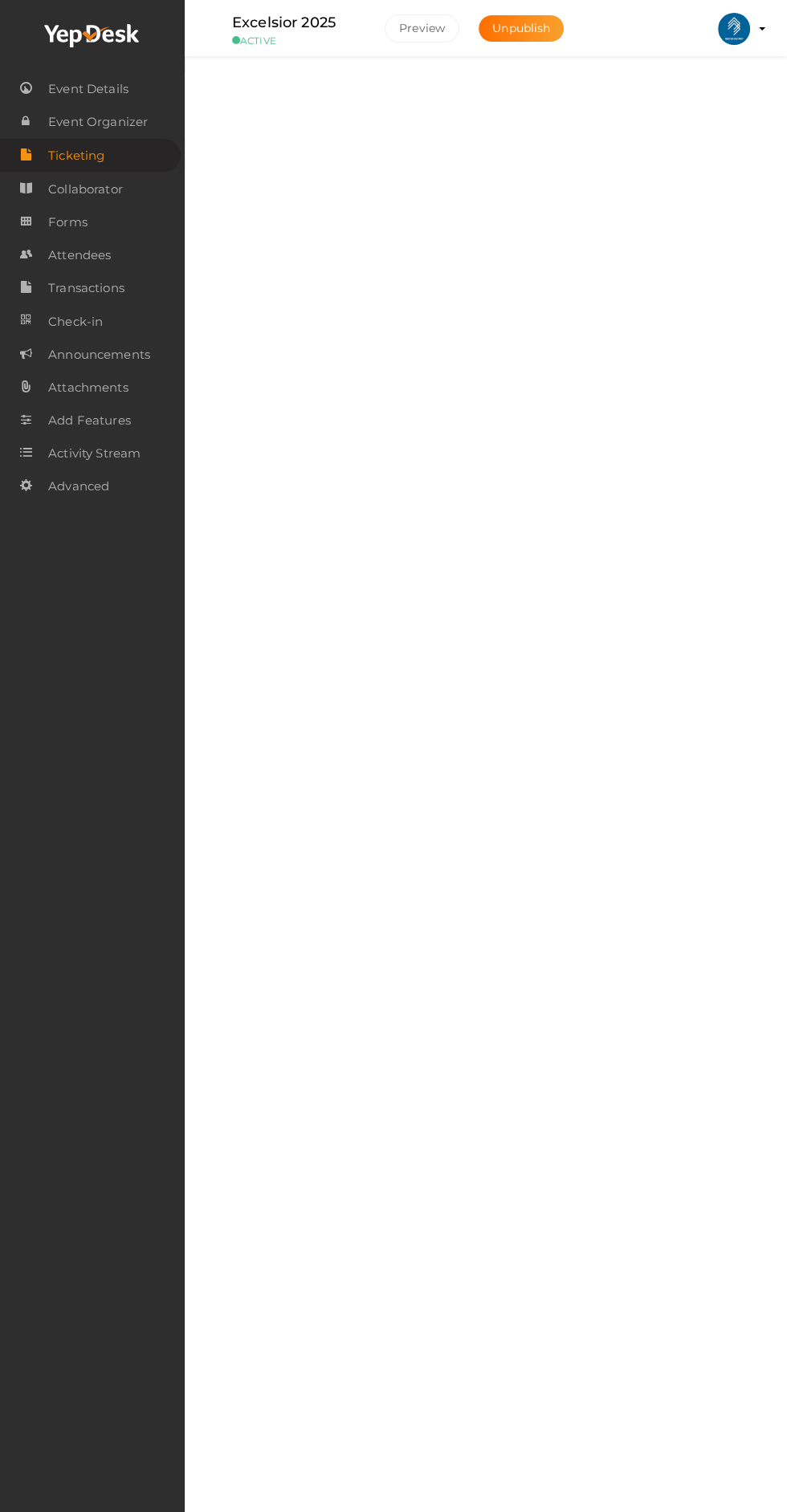
click at [714, 91] on div "Tickets" at bounding box center [492, 98] width 452 height 15
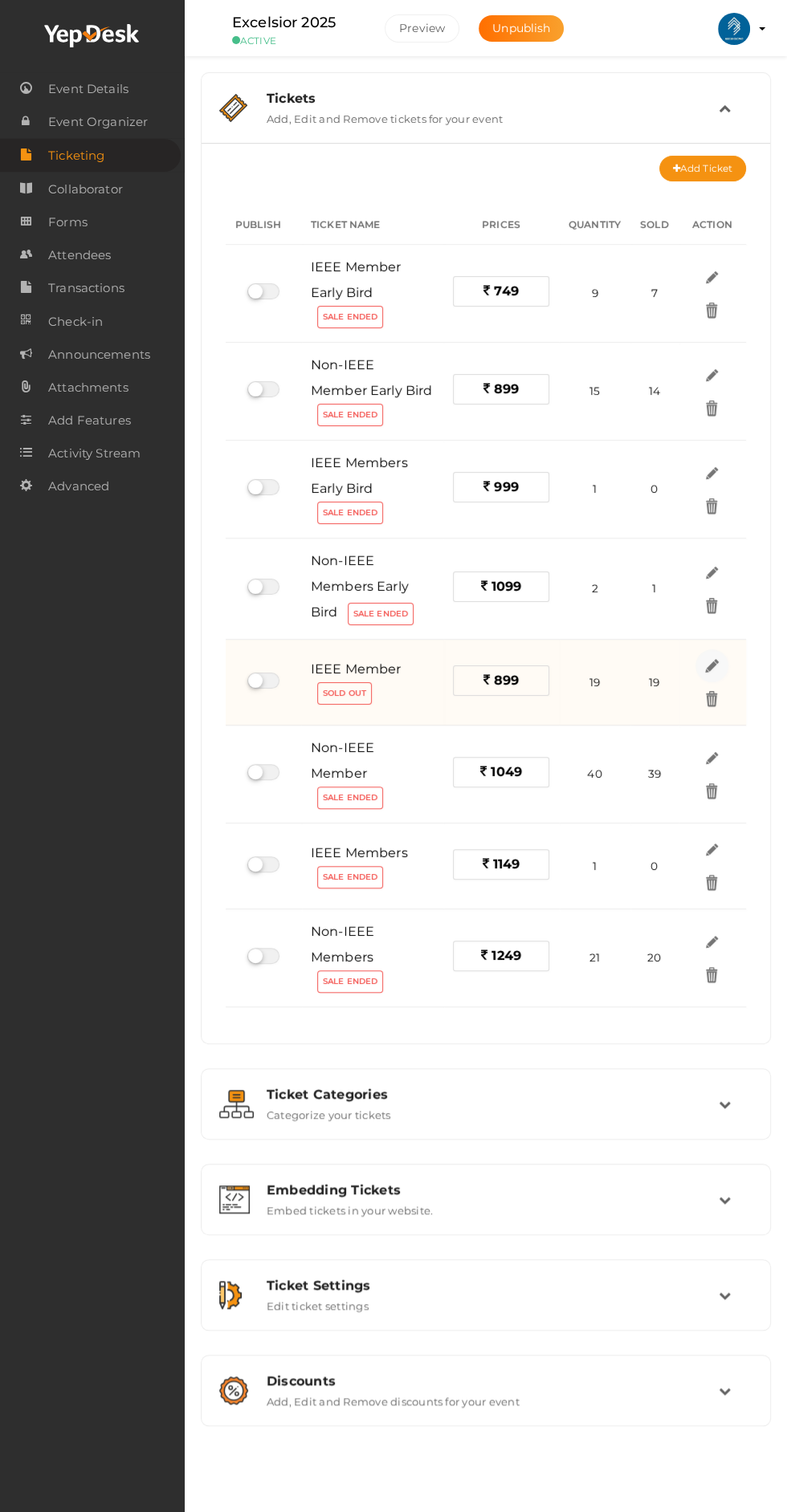
click at [708, 664] on img at bounding box center [712, 665] width 18 height 18
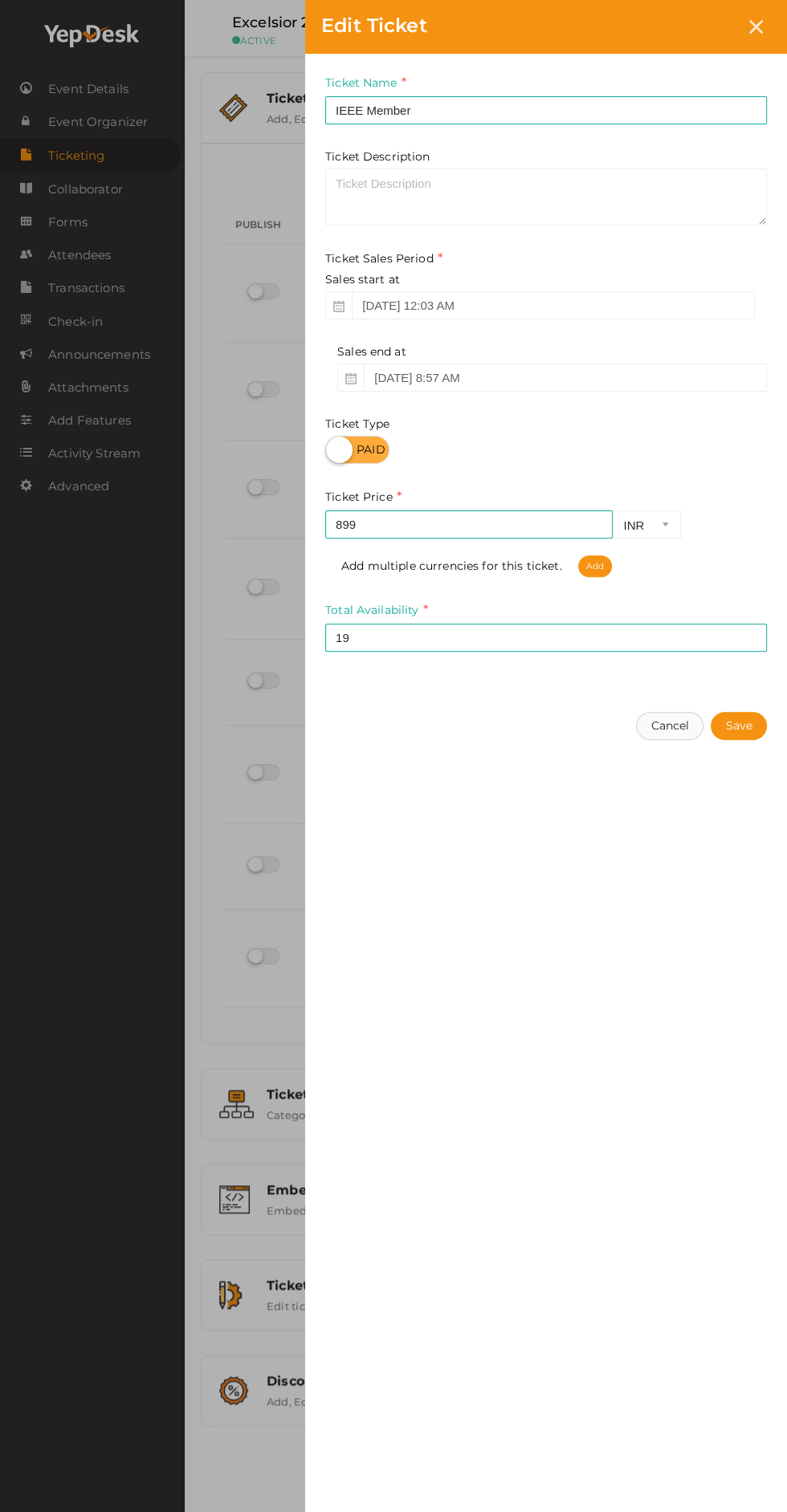
click at [665, 730] on button "Cancel" at bounding box center [670, 725] width 68 height 28
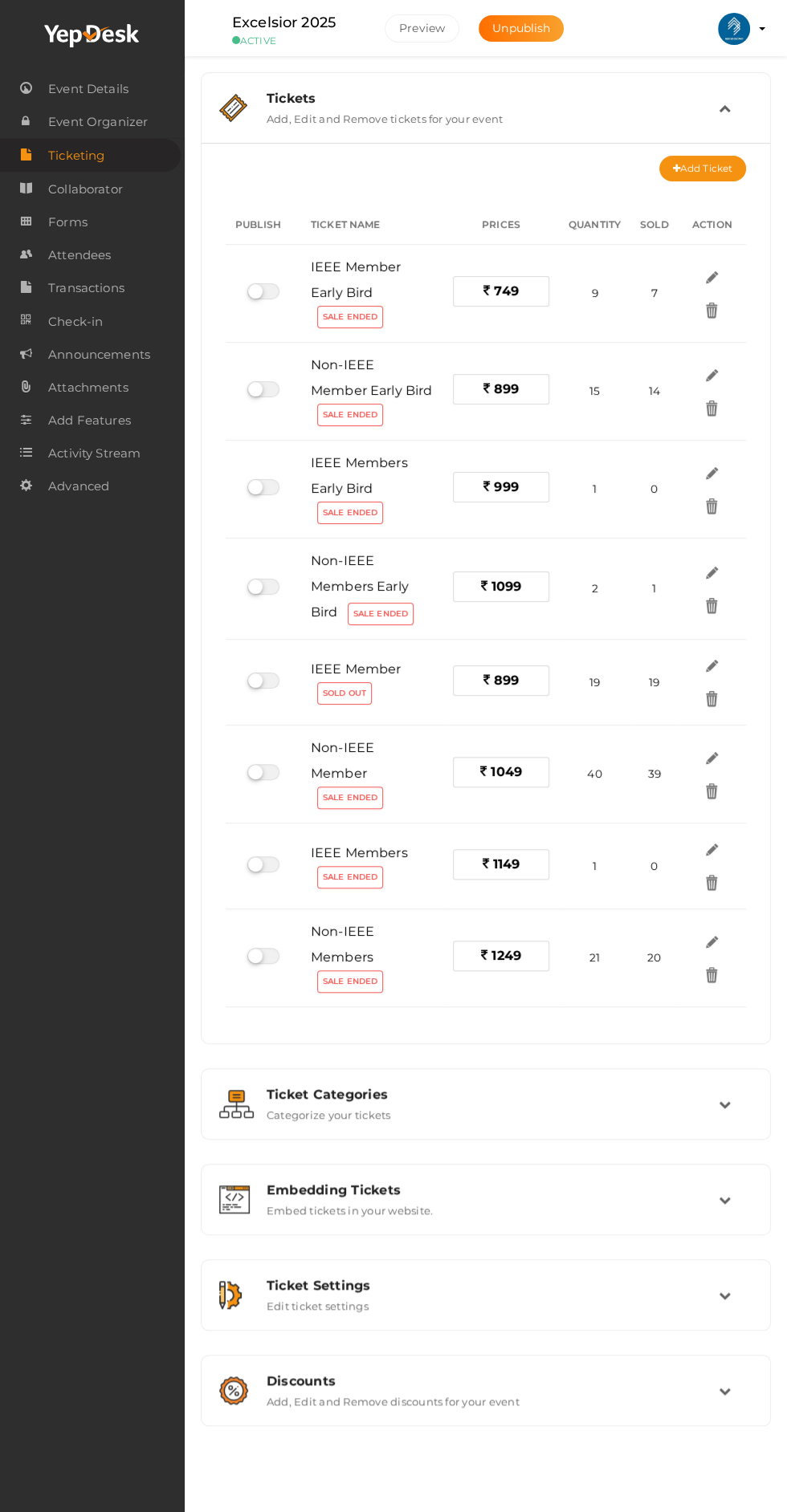
click at [266, 674] on label at bounding box center [263, 680] width 32 height 16
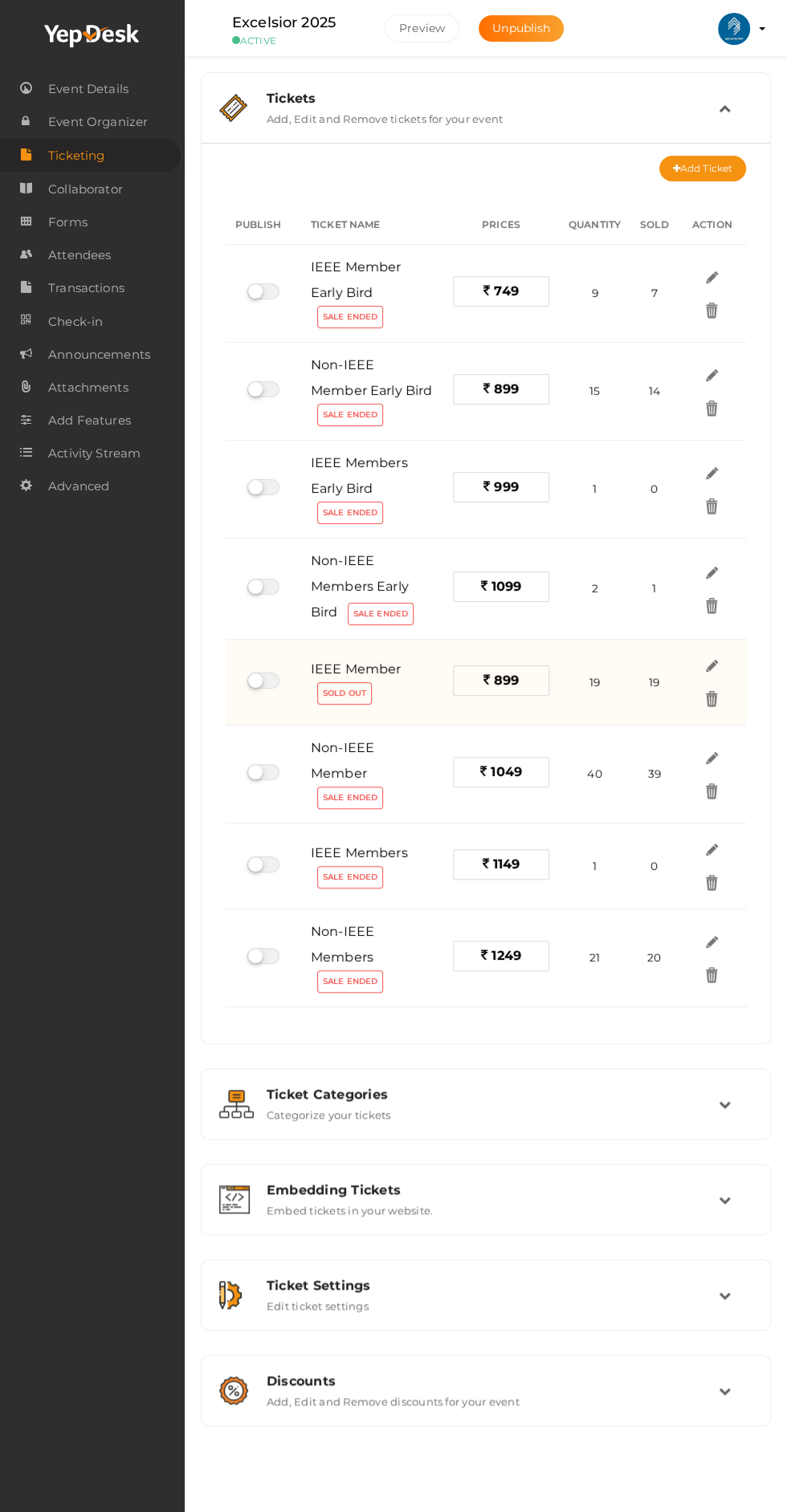
click at [258, 676] on input "checkbox" at bounding box center [252, 681] width 10 height 10
checkbox input "true"
click at [249, 684] on div at bounding box center [247, 682] width 24 height 20
click at [268, 682] on label at bounding box center [263, 680] width 32 height 16
click at [258, 682] on input "checkbox" at bounding box center [252, 681] width 10 height 10
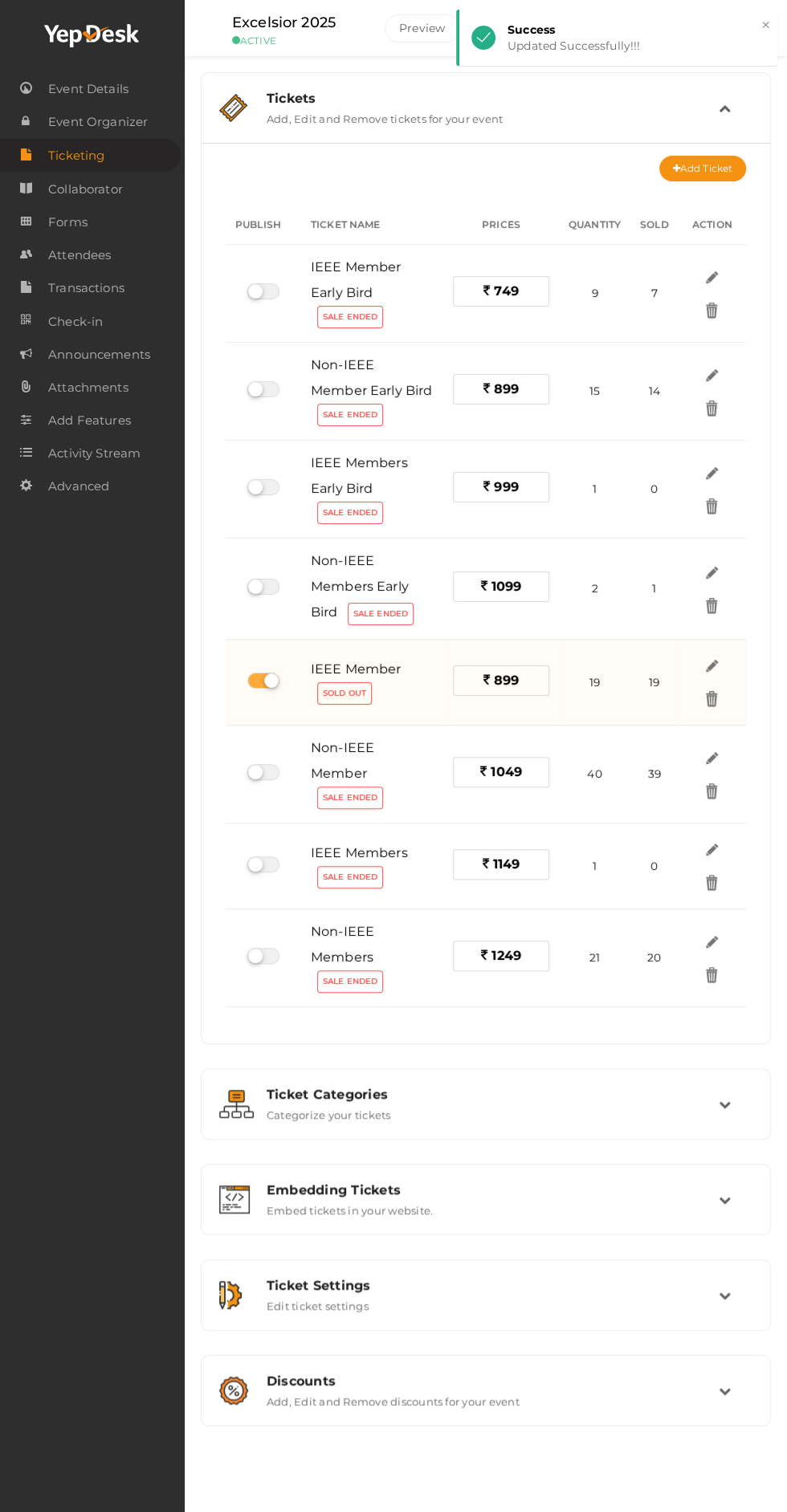
checkbox input "false"
click at [709, 670] on img at bounding box center [712, 665] width 18 height 18
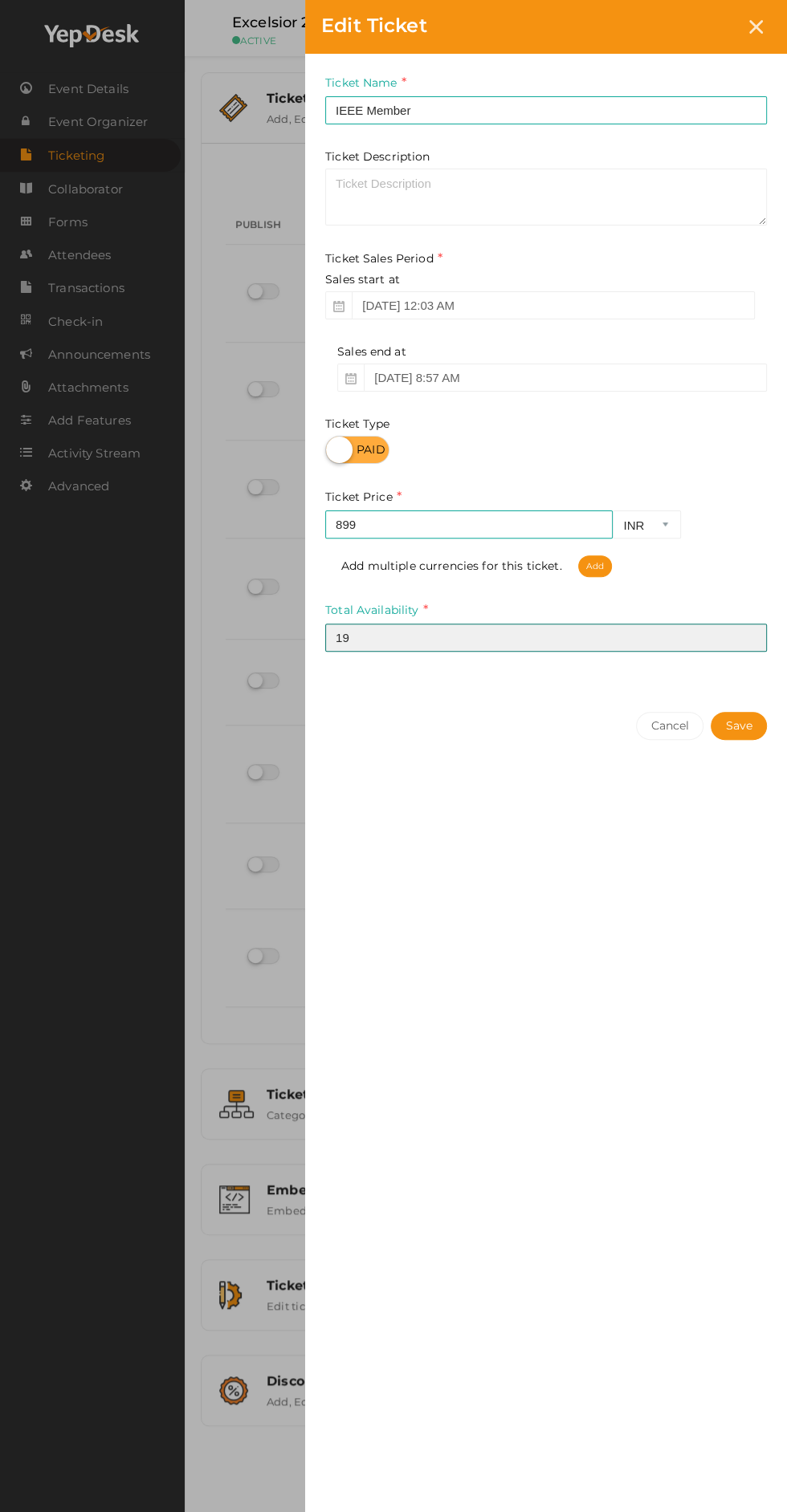
click at [478, 643] on input "19" at bounding box center [546, 637] width 442 height 28
click at [463, 383] on input "[DATE] 8:57 AM" at bounding box center [565, 377] width 404 height 28
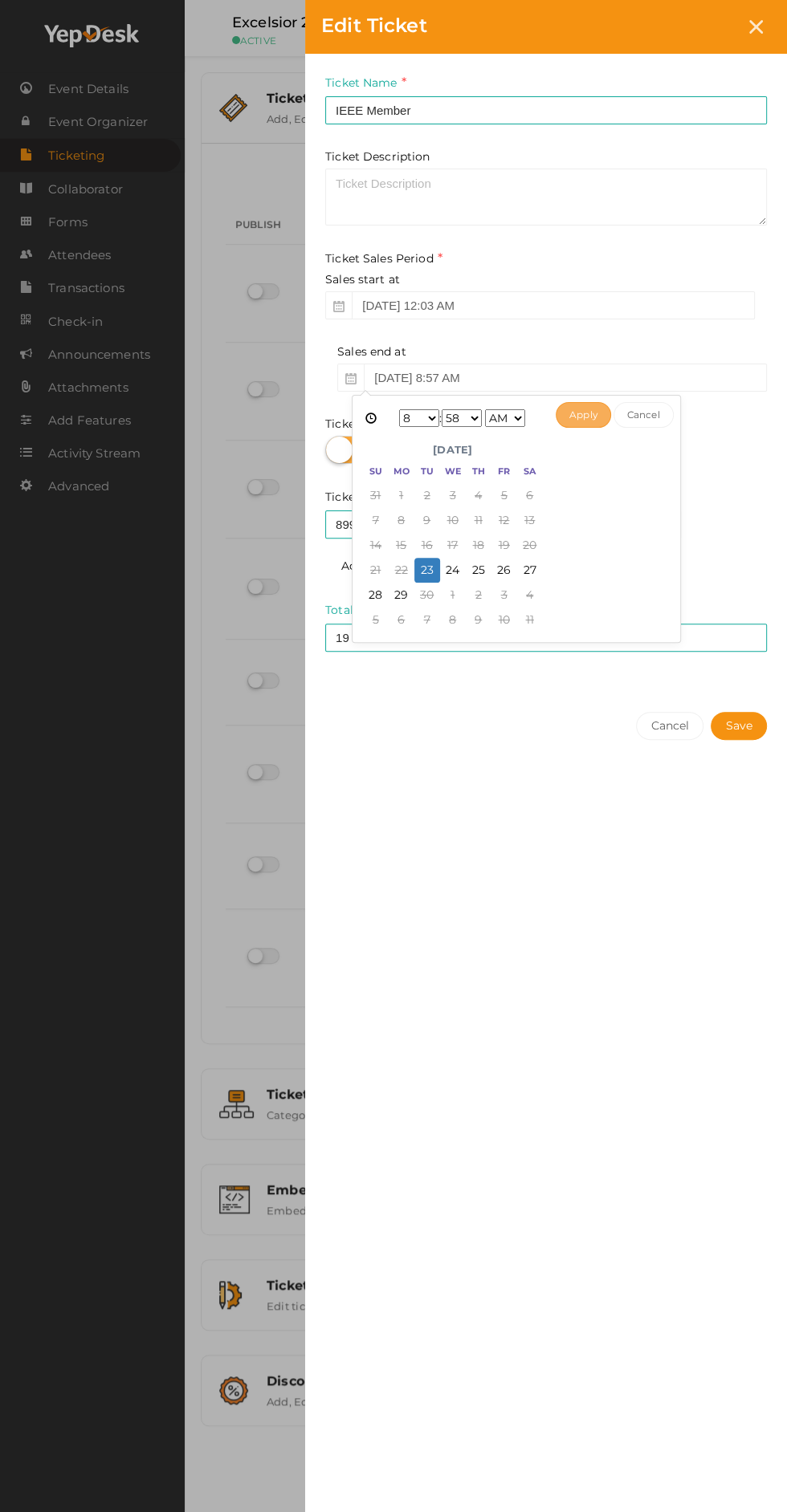
click at [594, 418] on button "Apply" at bounding box center [584, 415] width 55 height 26
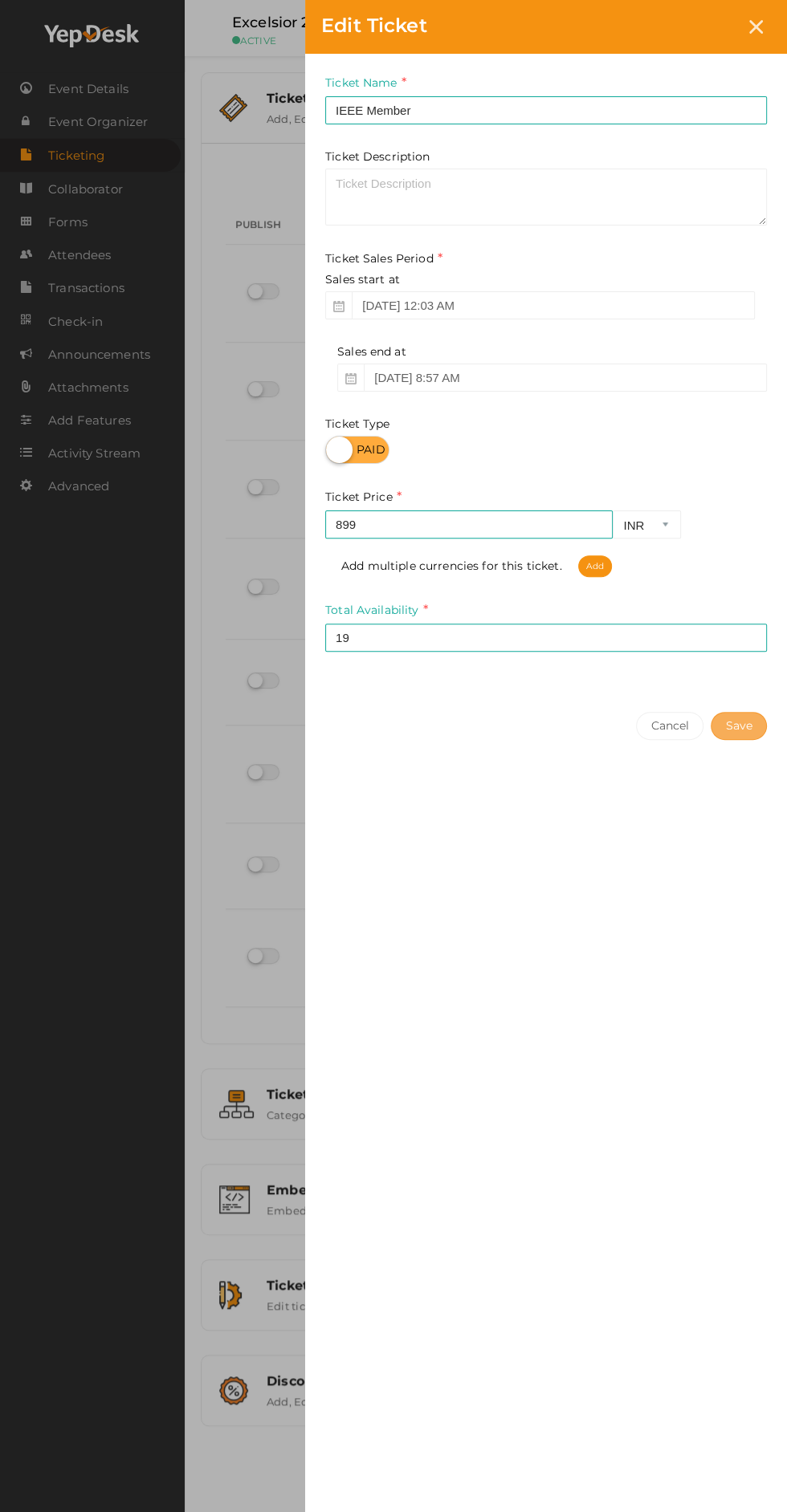
click at [749, 728] on button "Save" at bounding box center [738, 725] width 56 height 28
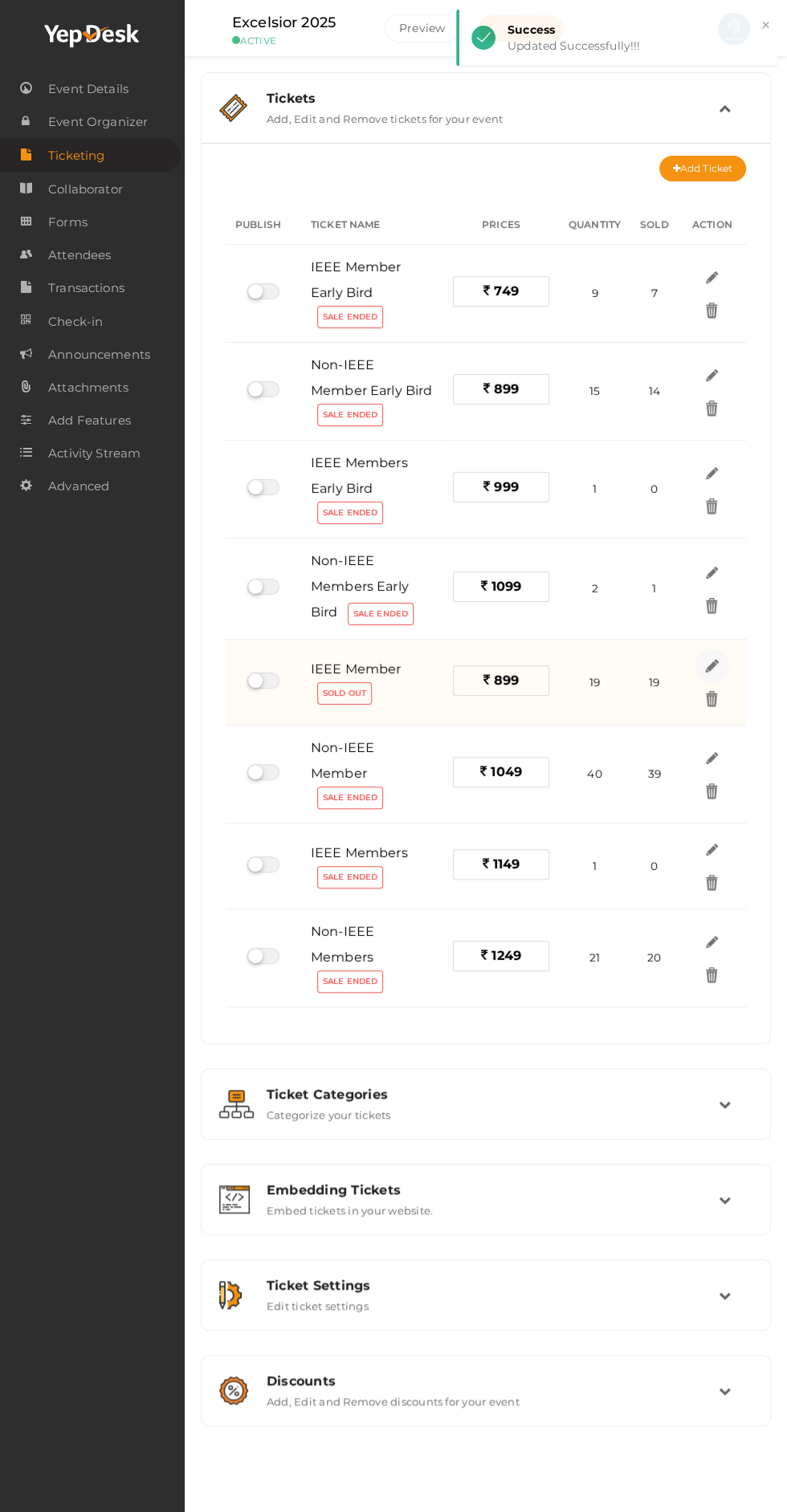
click at [708, 668] on img at bounding box center [712, 665] width 18 height 18
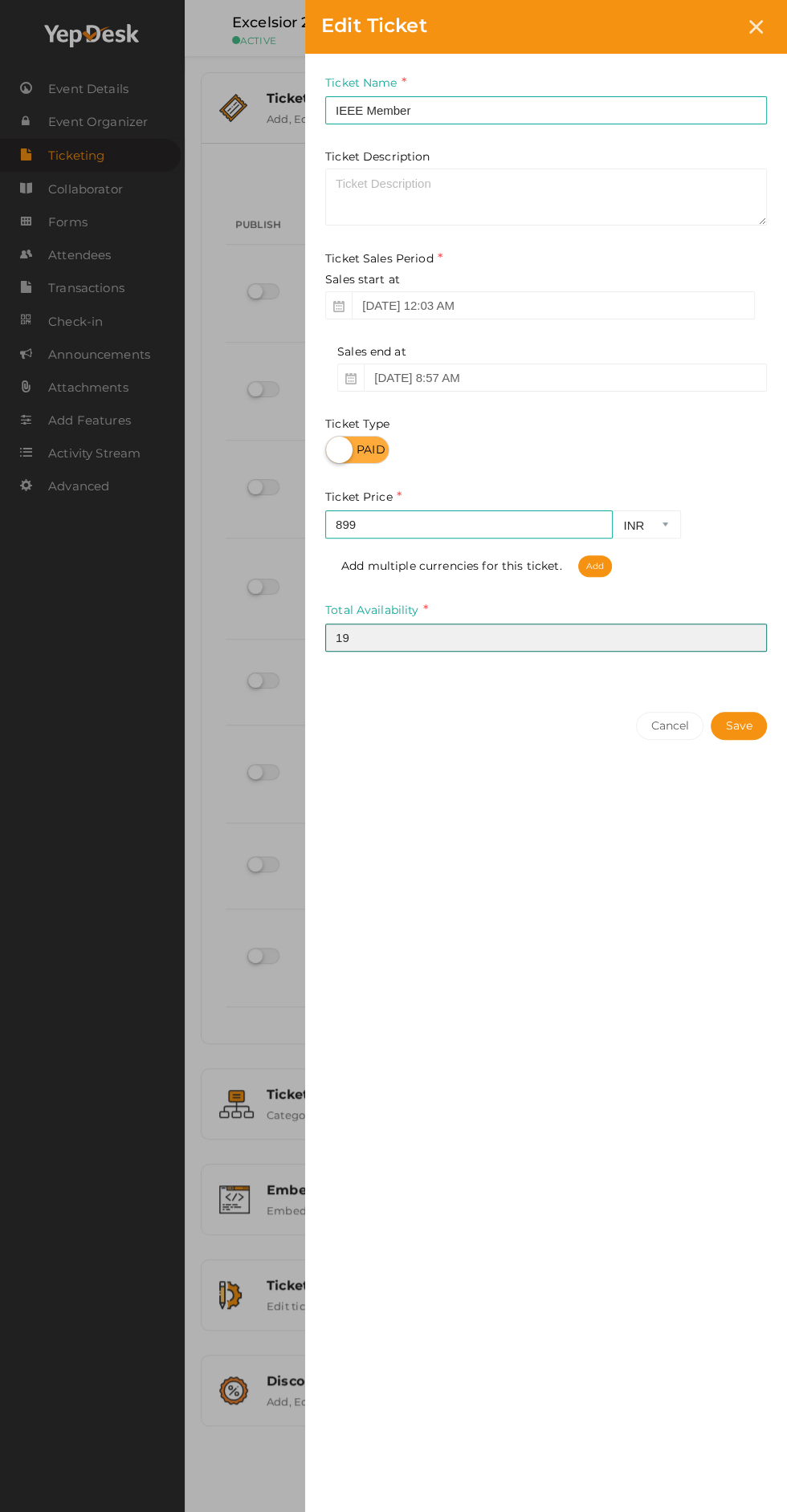
click at [475, 636] on input "19" at bounding box center [546, 637] width 442 height 28
type input "1"
type input "20"
click at [744, 723] on button "Save" at bounding box center [738, 725] width 56 height 28
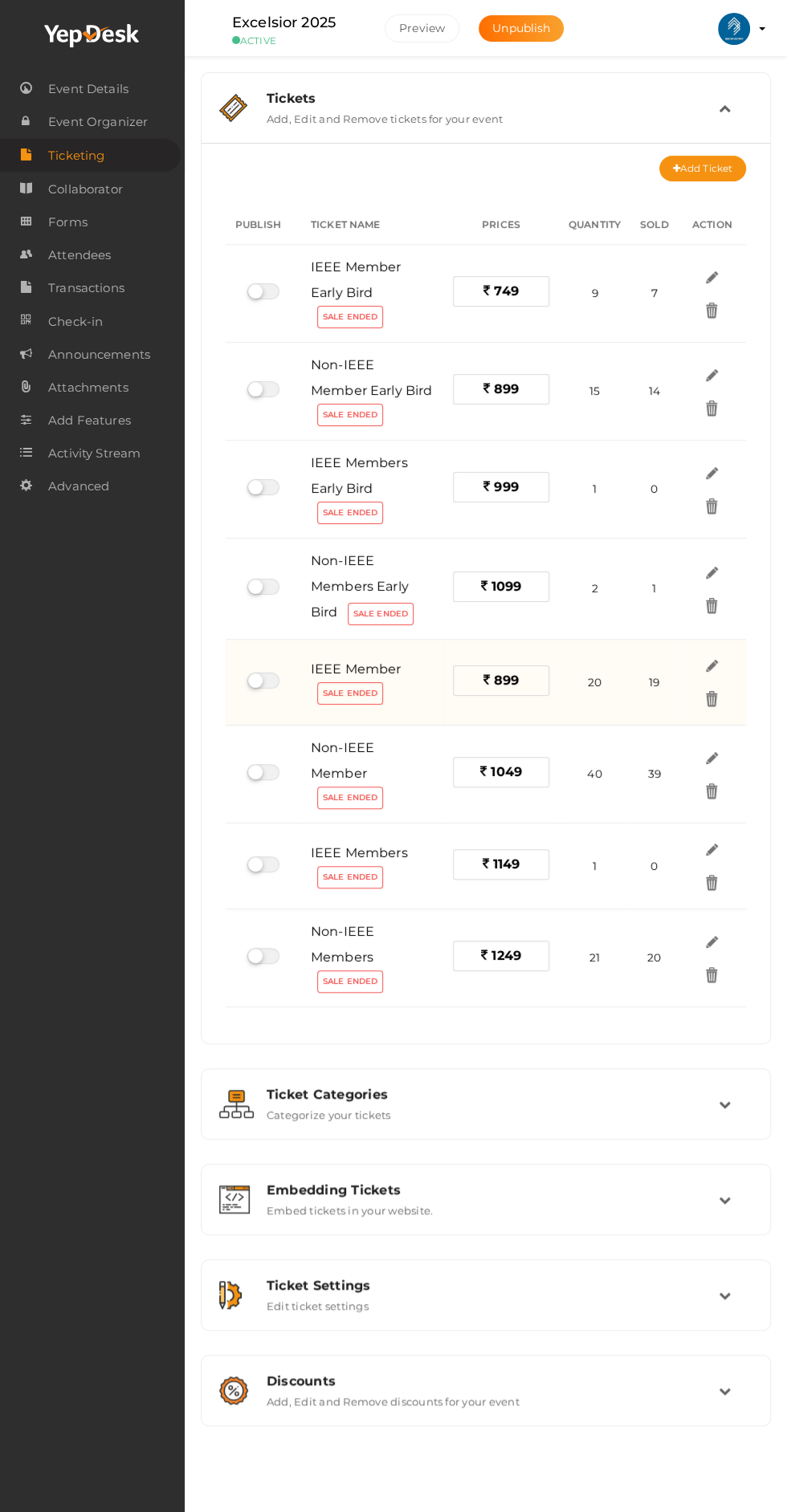
click at [273, 672] on label at bounding box center [263, 680] width 32 height 16
click at [258, 676] on input "checkbox" at bounding box center [252, 681] width 10 height 10
checkbox input "true"
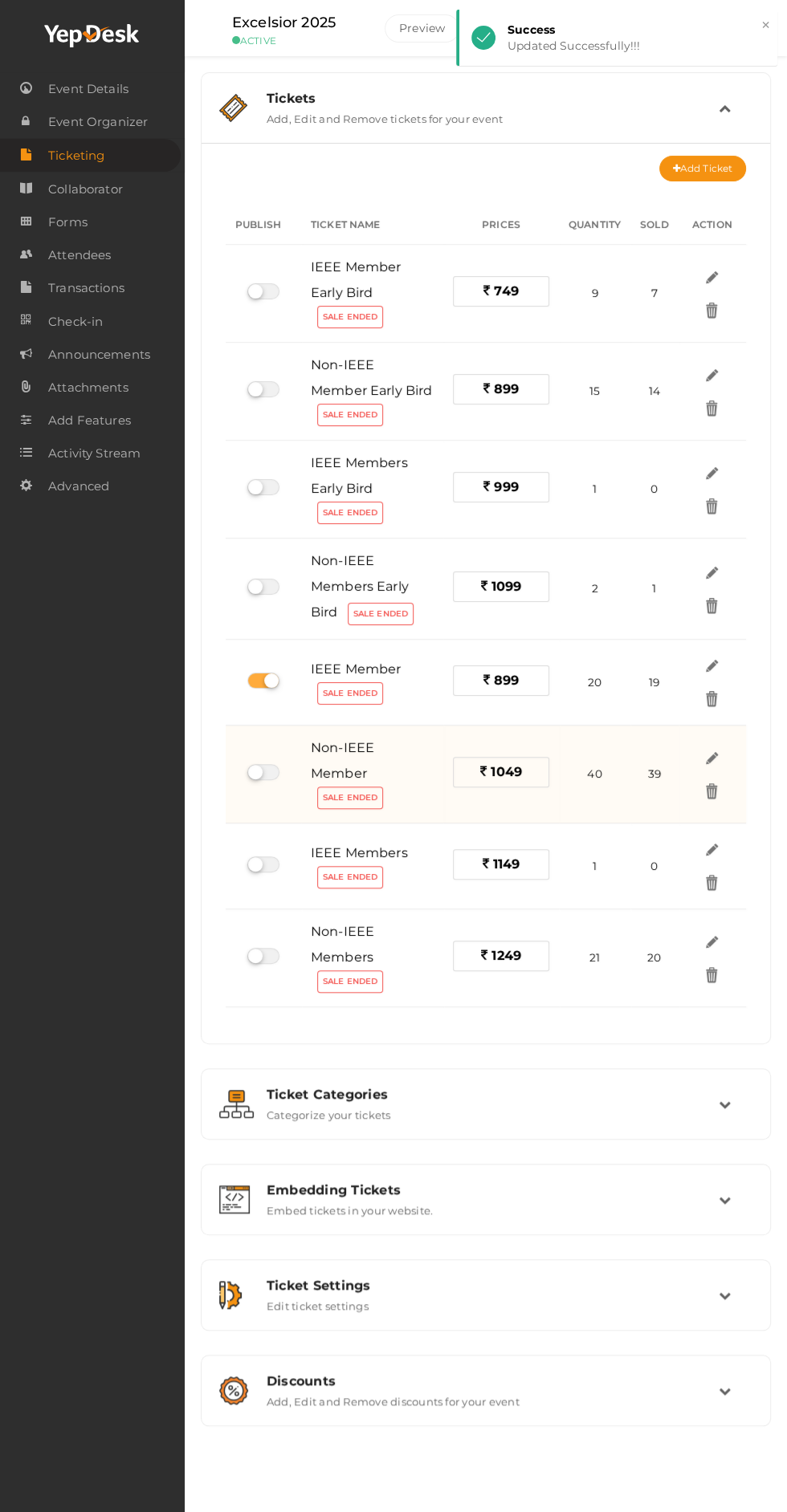
click at [267, 764] on label at bounding box center [263, 771] width 32 height 16
click at [258, 767] on input "checkbox" at bounding box center [252, 772] width 10 height 10
checkbox input "true"
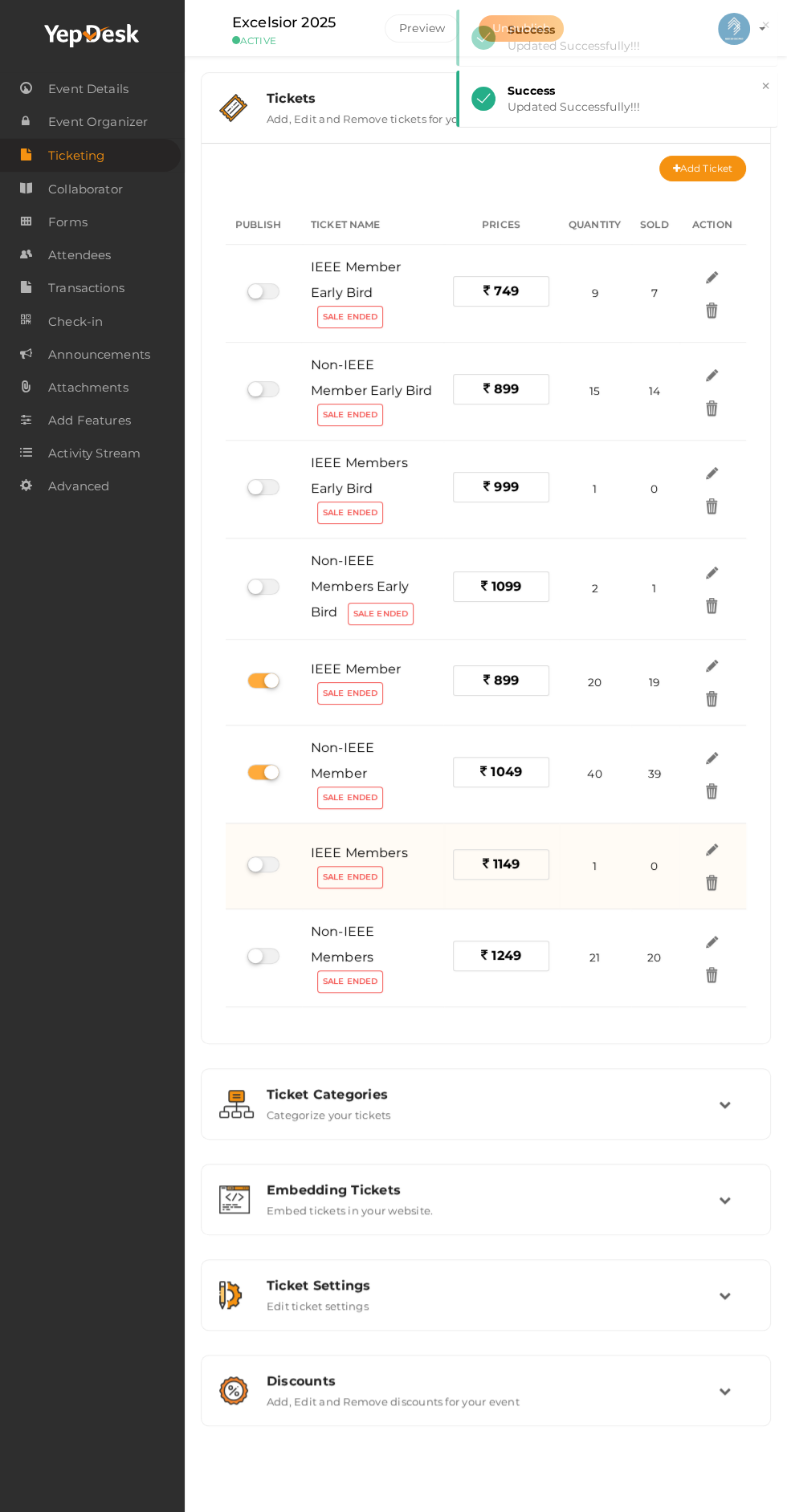
click at [266, 856] on label at bounding box center [263, 864] width 32 height 16
click at [258, 860] on input "checkbox" at bounding box center [252, 865] width 10 height 10
checkbox input "true"
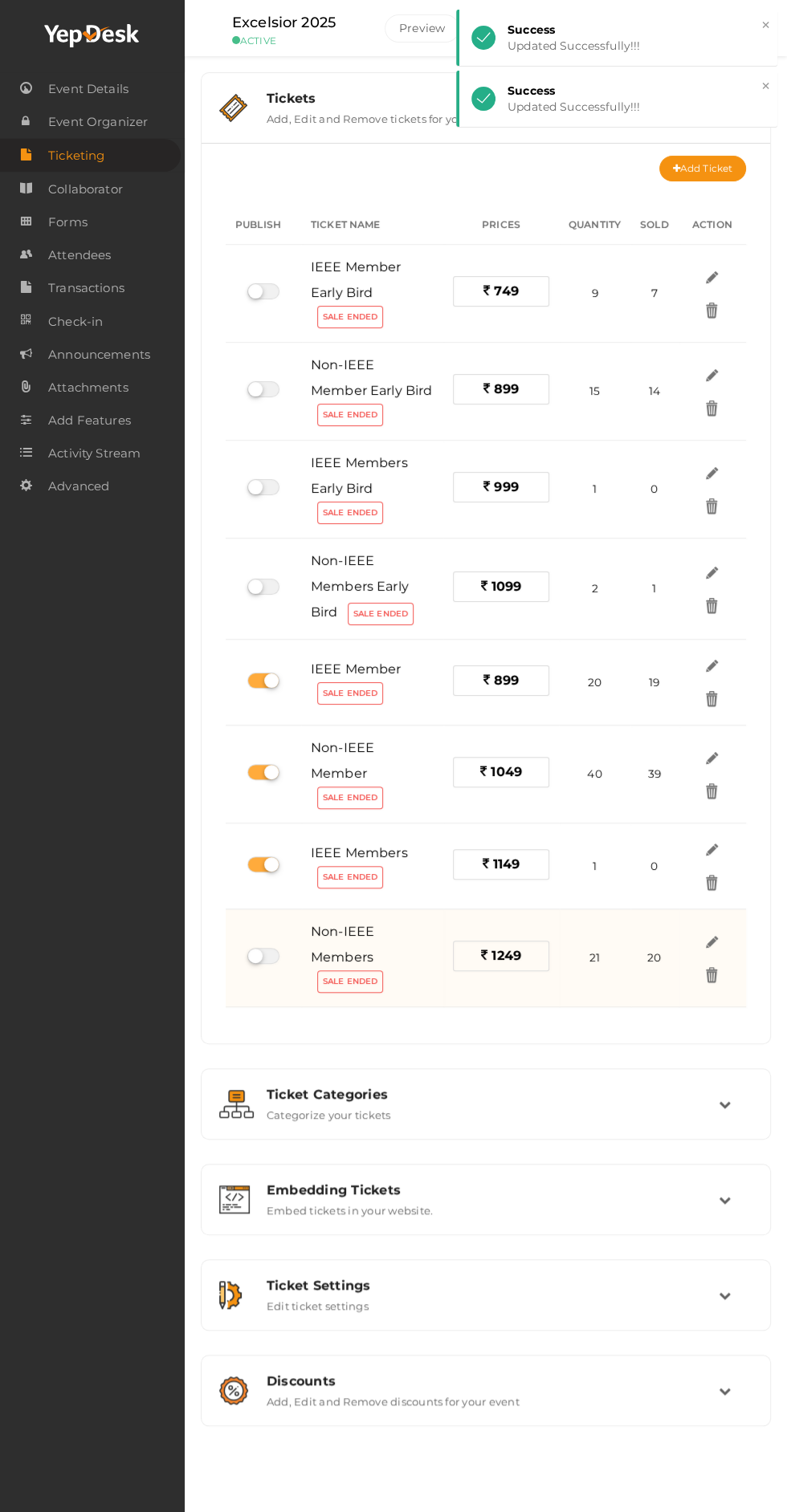
click at [266, 948] on label at bounding box center [263, 955] width 32 height 16
click at [258, 951] on input "checkbox" at bounding box center [252, 956] width 10 height 10
checkbox input "true"
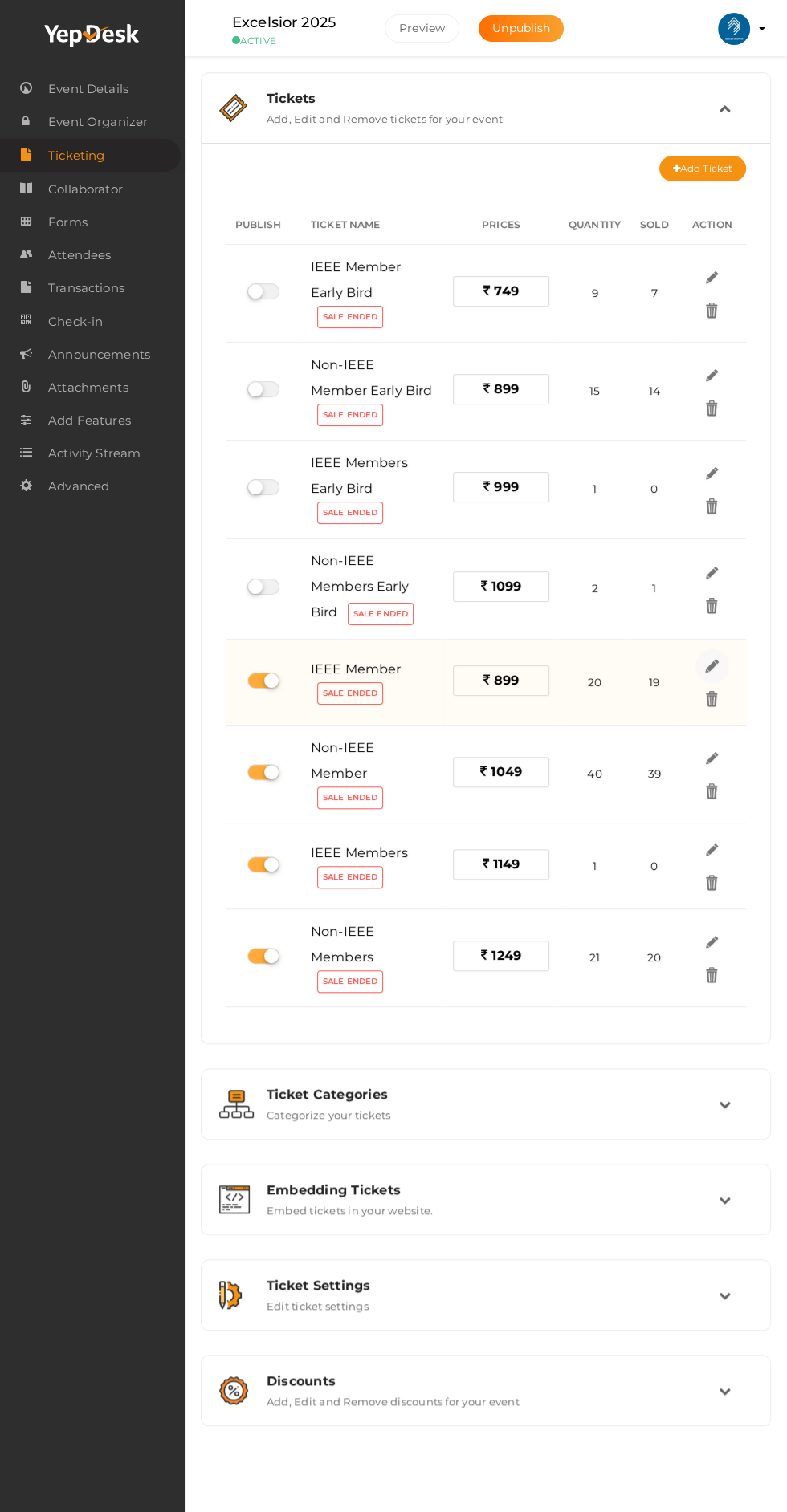
click at [709, 671] on img at bounding box center [712, 665] width 18 height 18
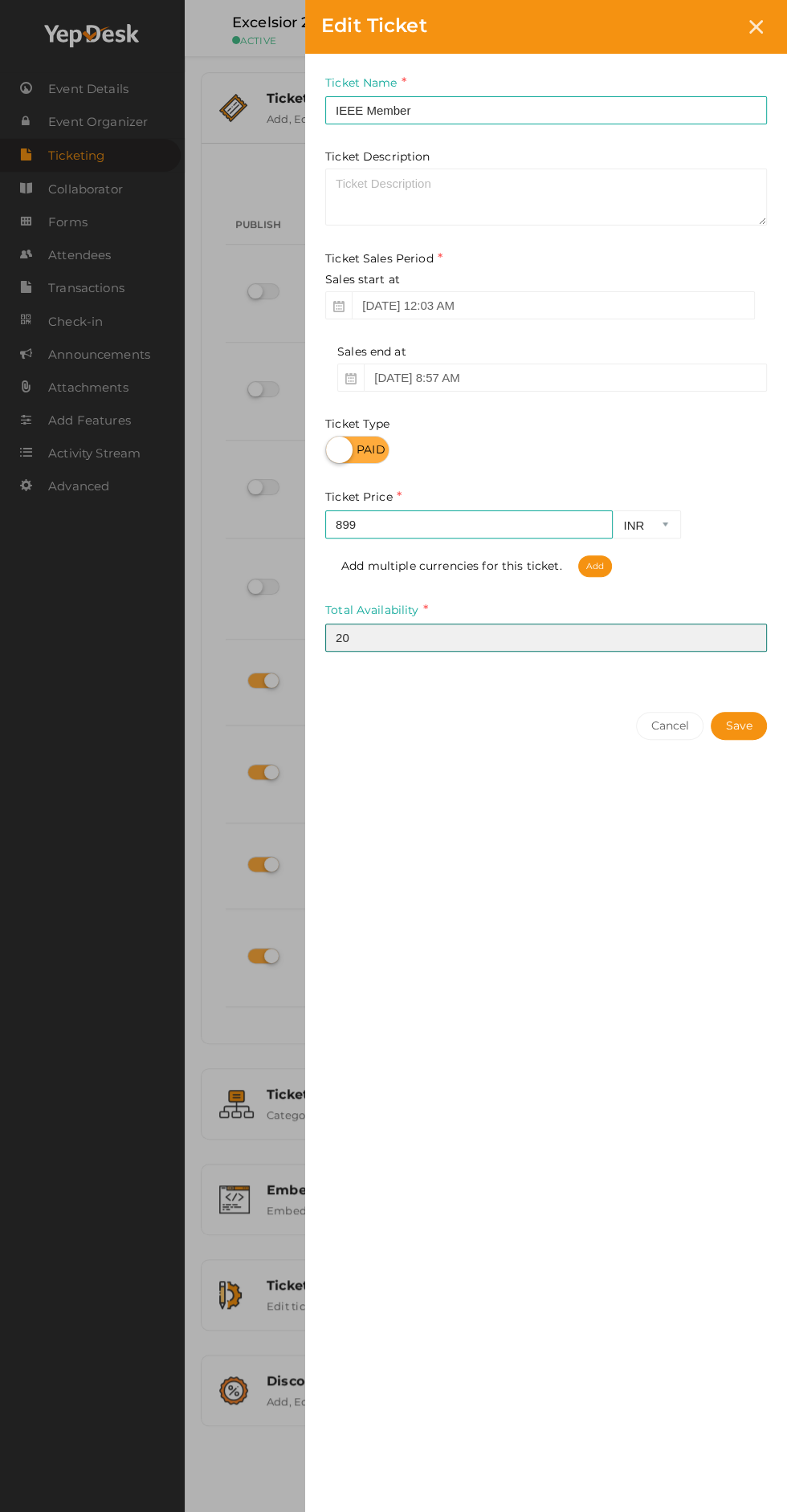
click at [475, 640] on input "20" at bounding box center [546, 637] width 442 height 28
type input "2"
type input "19"
click at [748, 696] on div "Ticket Name IEEE Member Required. Ticket Name already used. Ticket Description …" at bounding box center [546, 374] width 482 height 642
click at [746, 731] on button "Save" at bounding box center [738, 725] width 56 height 28
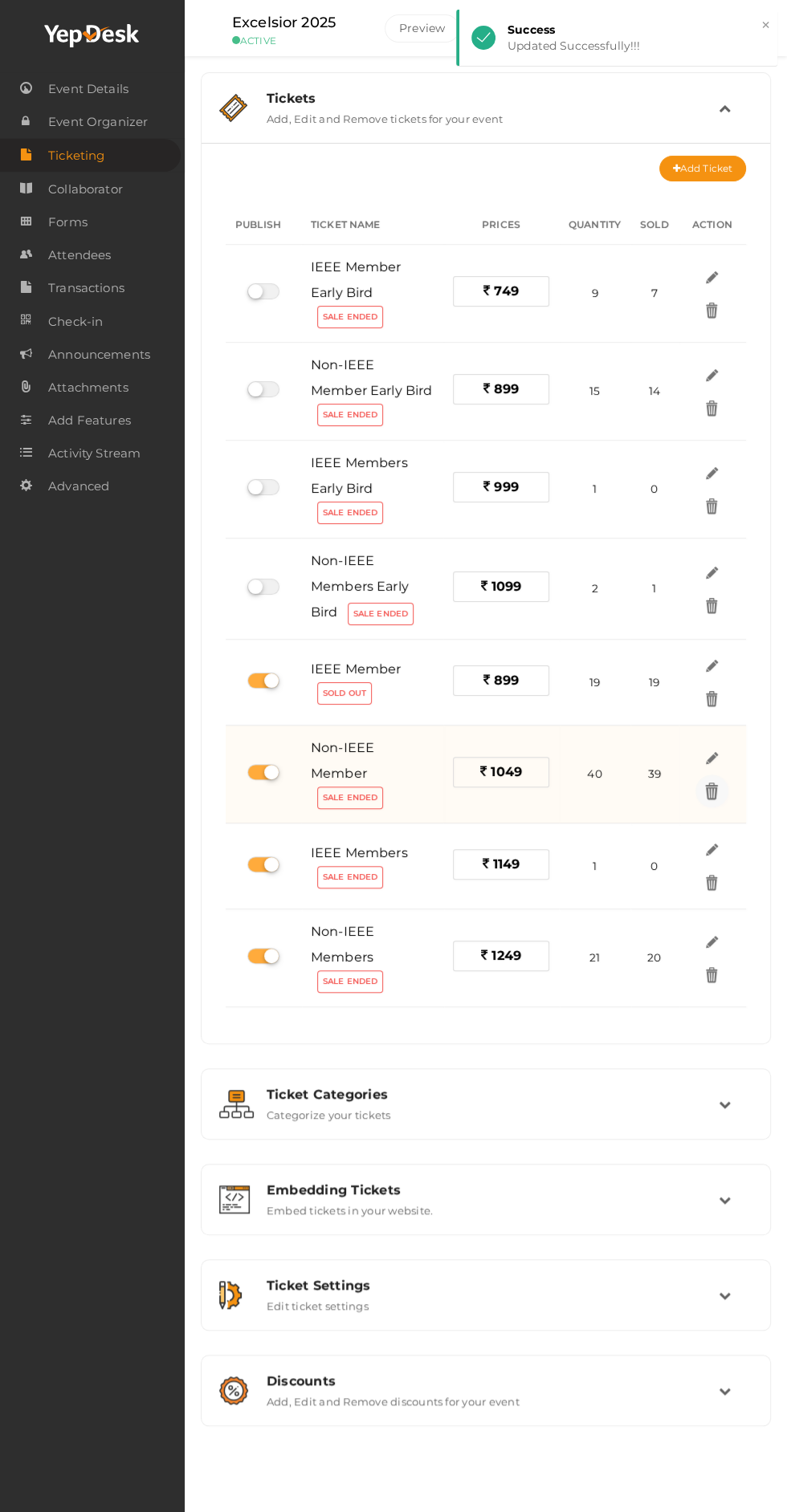
click at [713, 781] on img at bounding box center [712, 789] width 18 height 18
click at [744, 751] on td "Delete" at bounding box center [712, 774] width 68 height 98
click at [718, 748] on img at bounding box center [712, 757] width 18 height 18
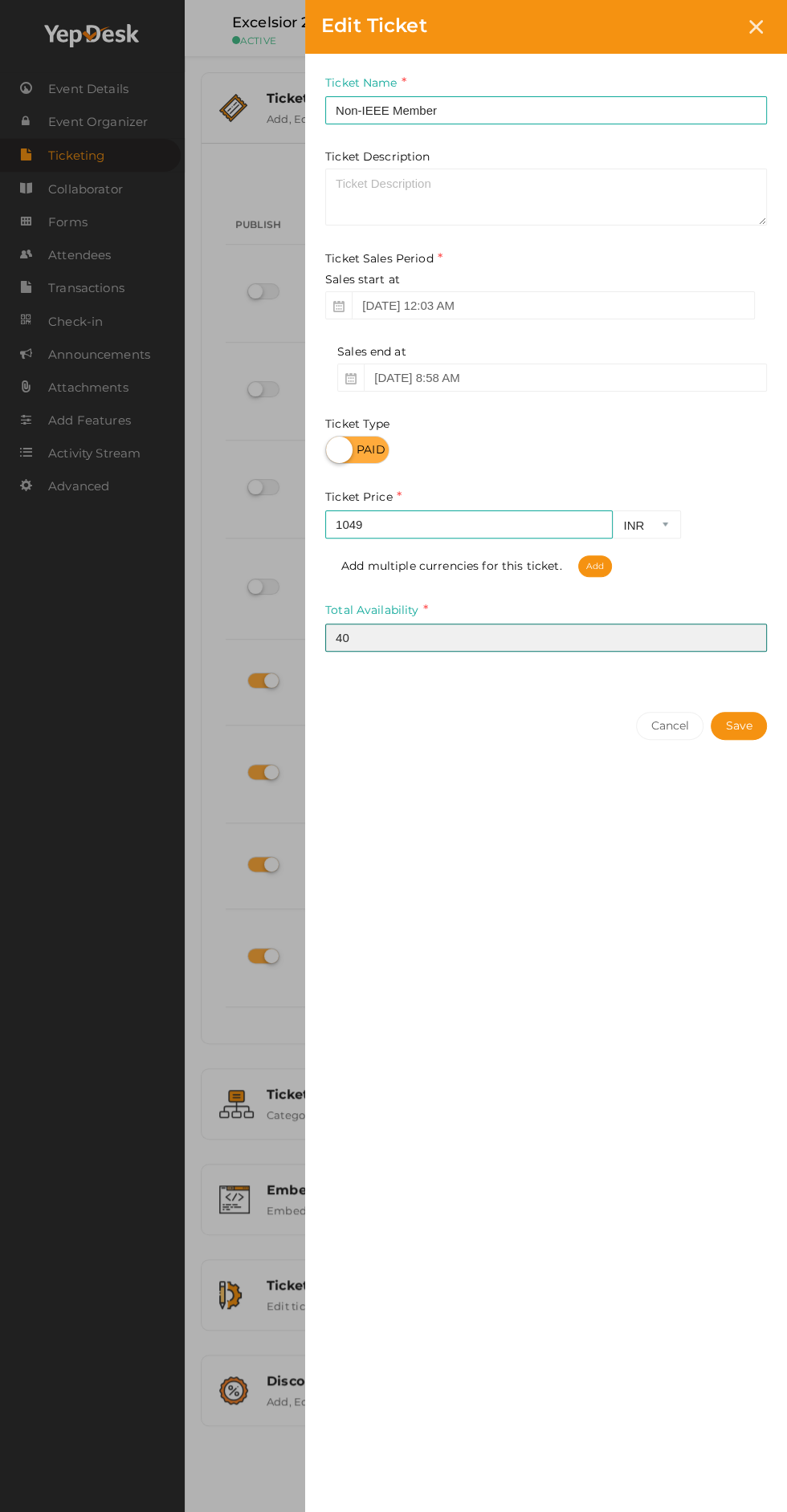
click at [541, 637] on input "40" at bounding box center [546, 637] width 442 height 28
type input "4"
type input "39"
click at [731, 722] on button "Save" at bounding box center [738, 725] width 56 height 28
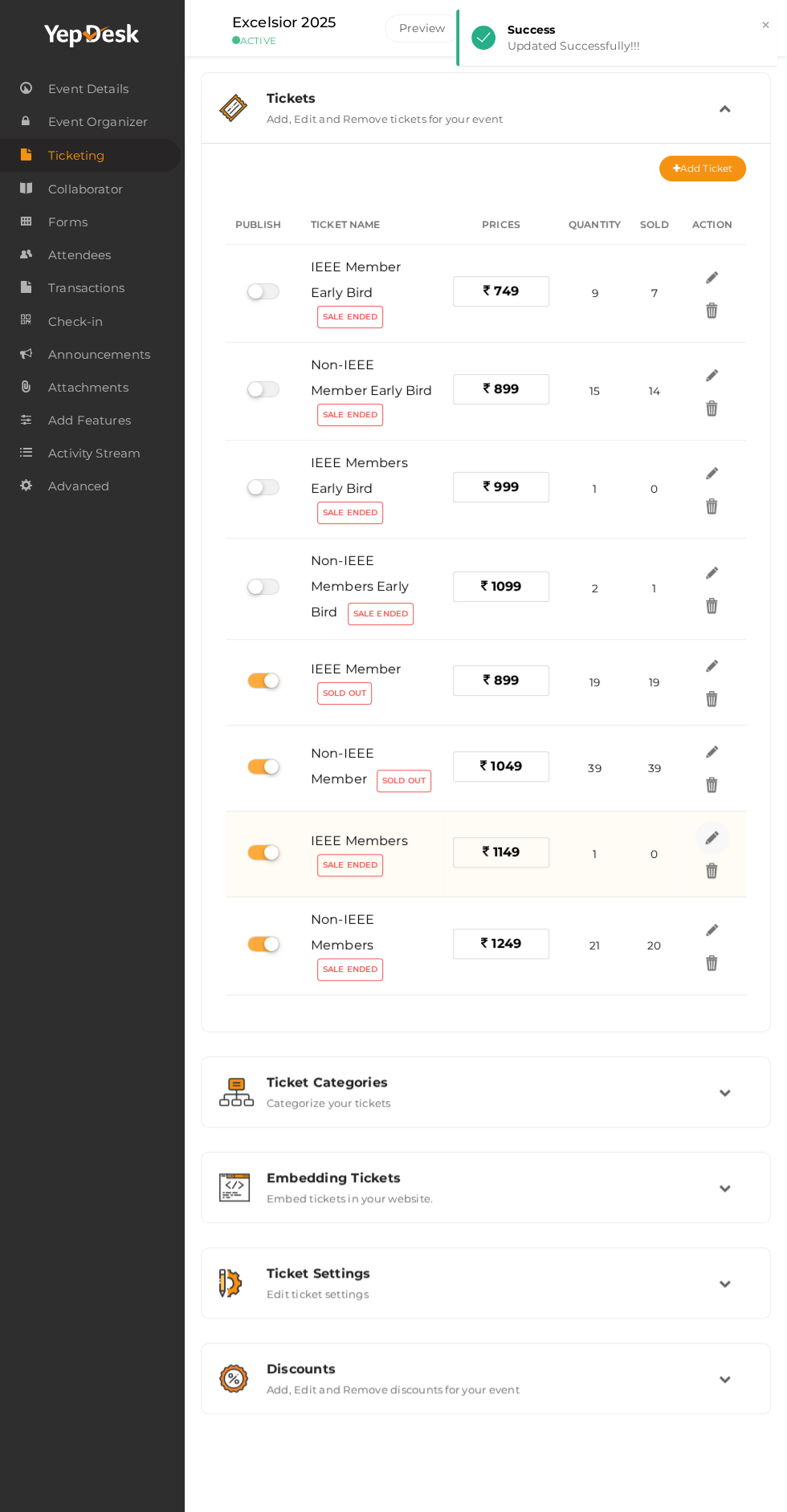
click at [714, 832] on img at bounding box center [712, 837] width 18 height 18
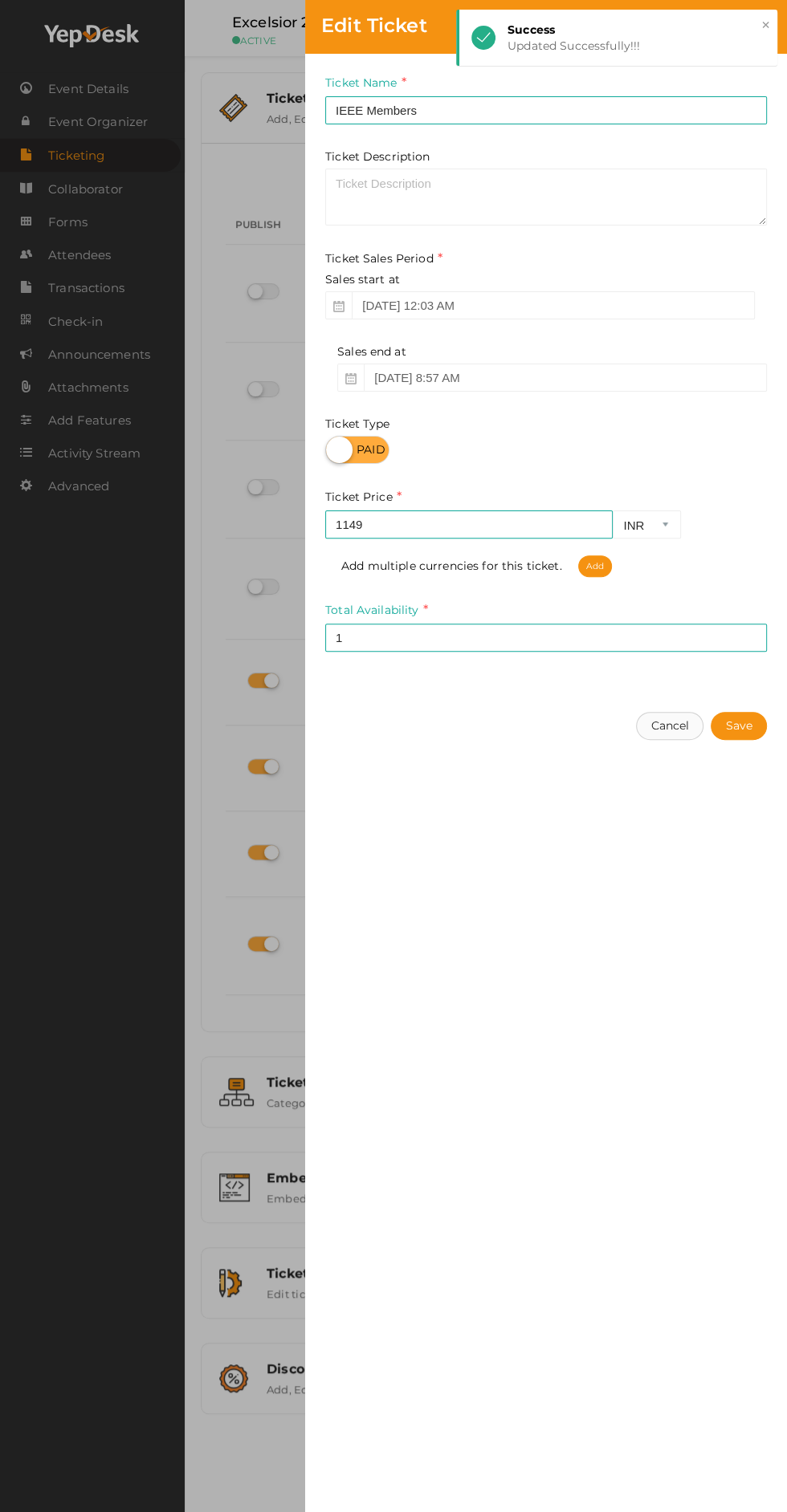
click at [692, 724] on button "Cancel" at bounding box center [670, 725] width 68 height 28
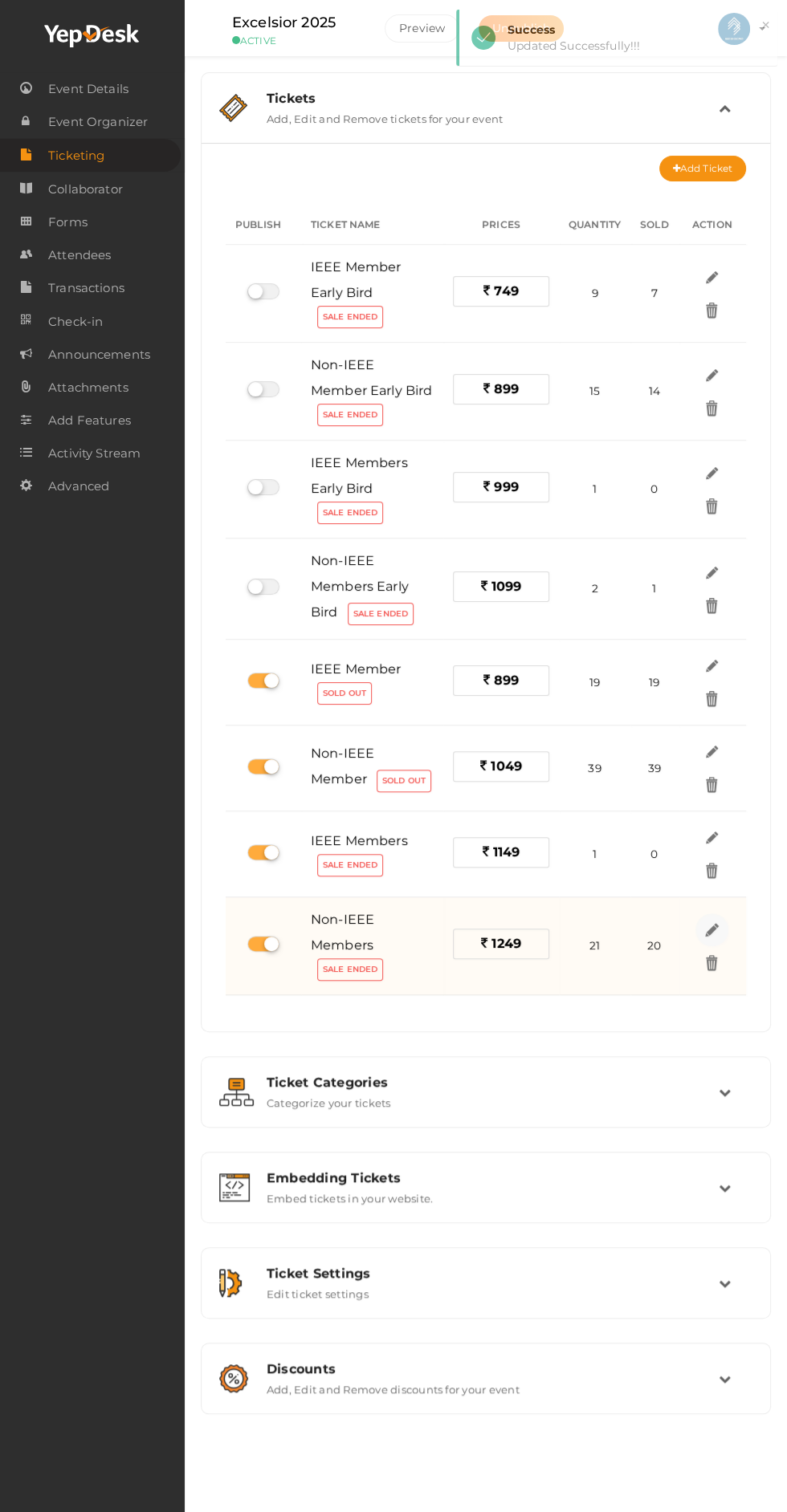
click at [713, 925] on img at bounding box center [712, 929] width 18 height 18
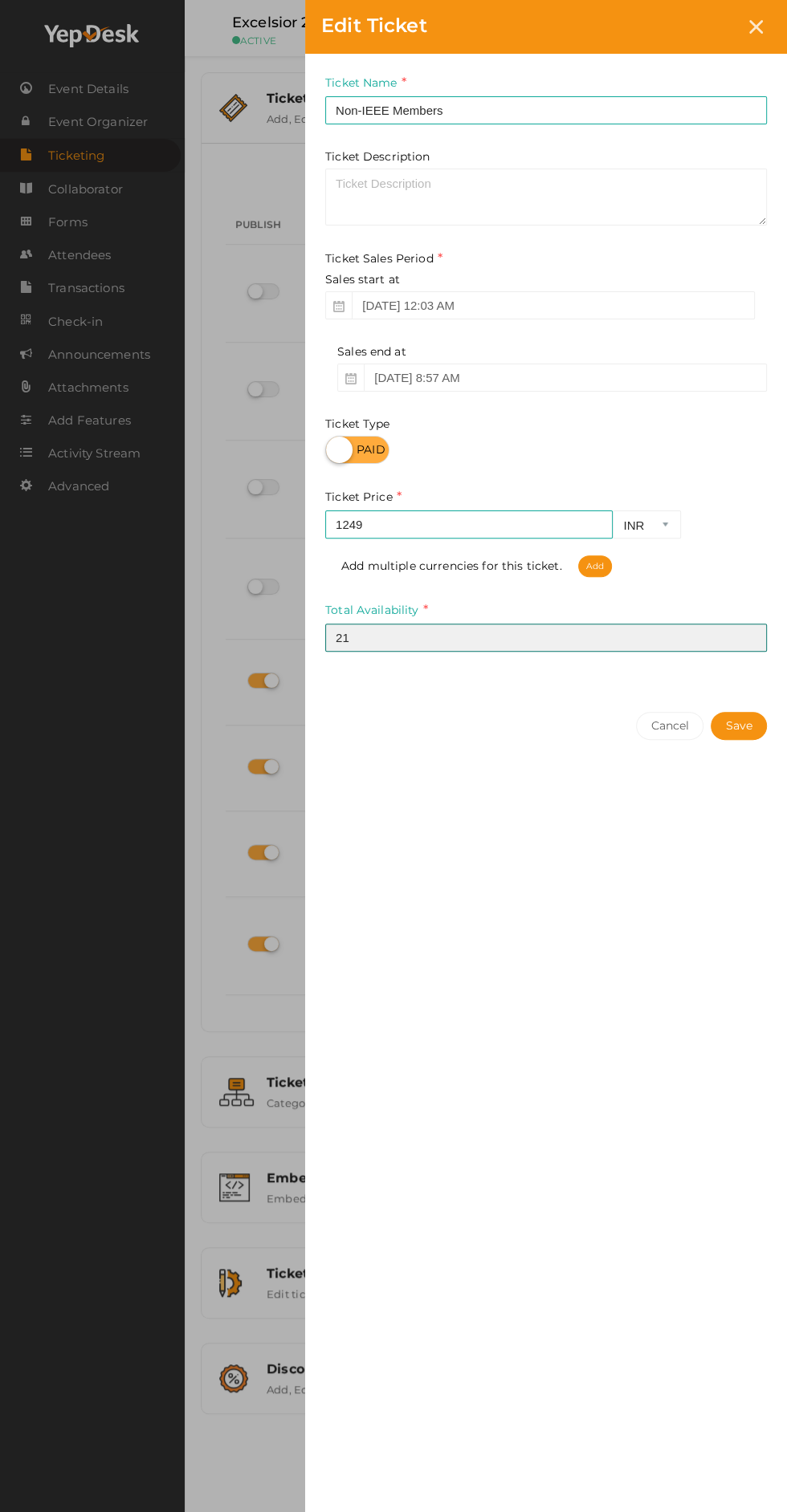
click at [538, 639] on input "21" at bounding box center [546, 637] width 442 height 28
type input "20"
click at [745, 731] on button "Save" at bounding box center [738, 725] width 56 height 28
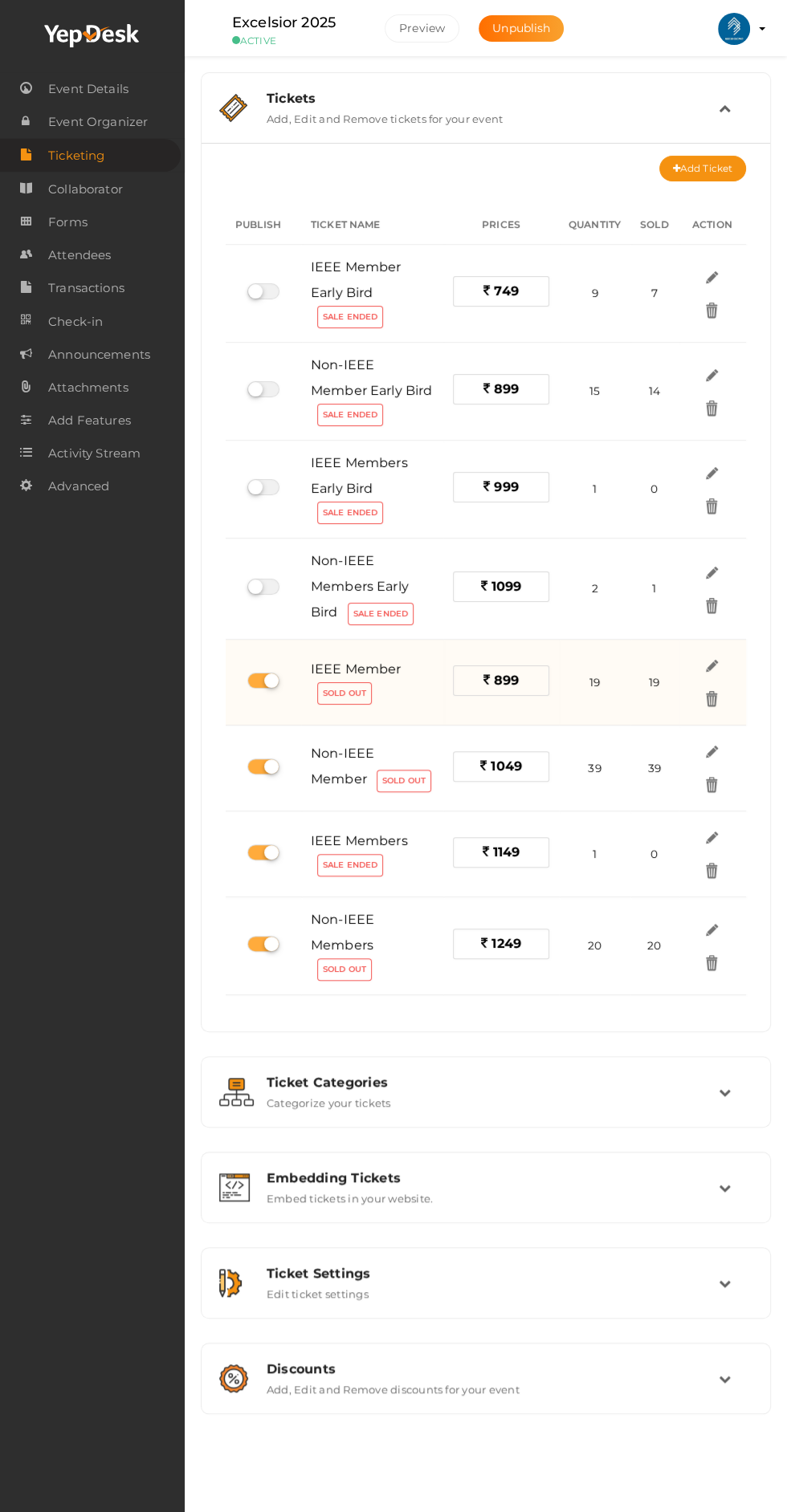
click at [271, 677] on label at bounding box center [263, 680] width 32 height 16
click at [258, 677] on input "checkbox" at bounding box center [252, 681] width 10 height 10
checkbox input "false"
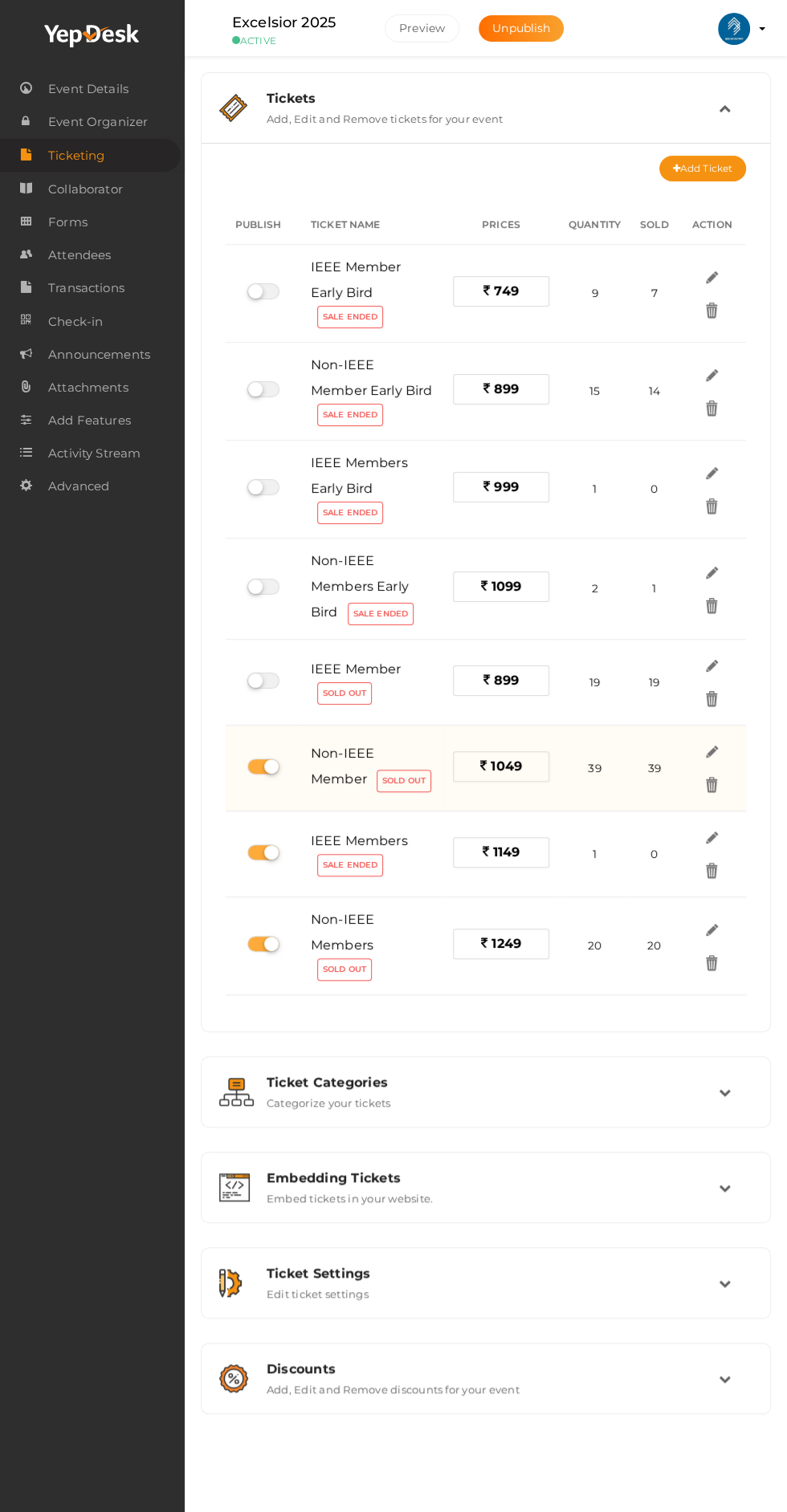
click at [265, 764] on label at bounding box center [263, 766] width 32 height 16
click at [258, 764] on input "checkbox" at bounding box center [252, 766] width 10 height 10
checkbox input "false"
click at [260, 764] on label at bounding box center [263, 766] width 32 height 16
click at [258, 764] on input "checkbox" at bounding box center [252, 766] width 10 height 10
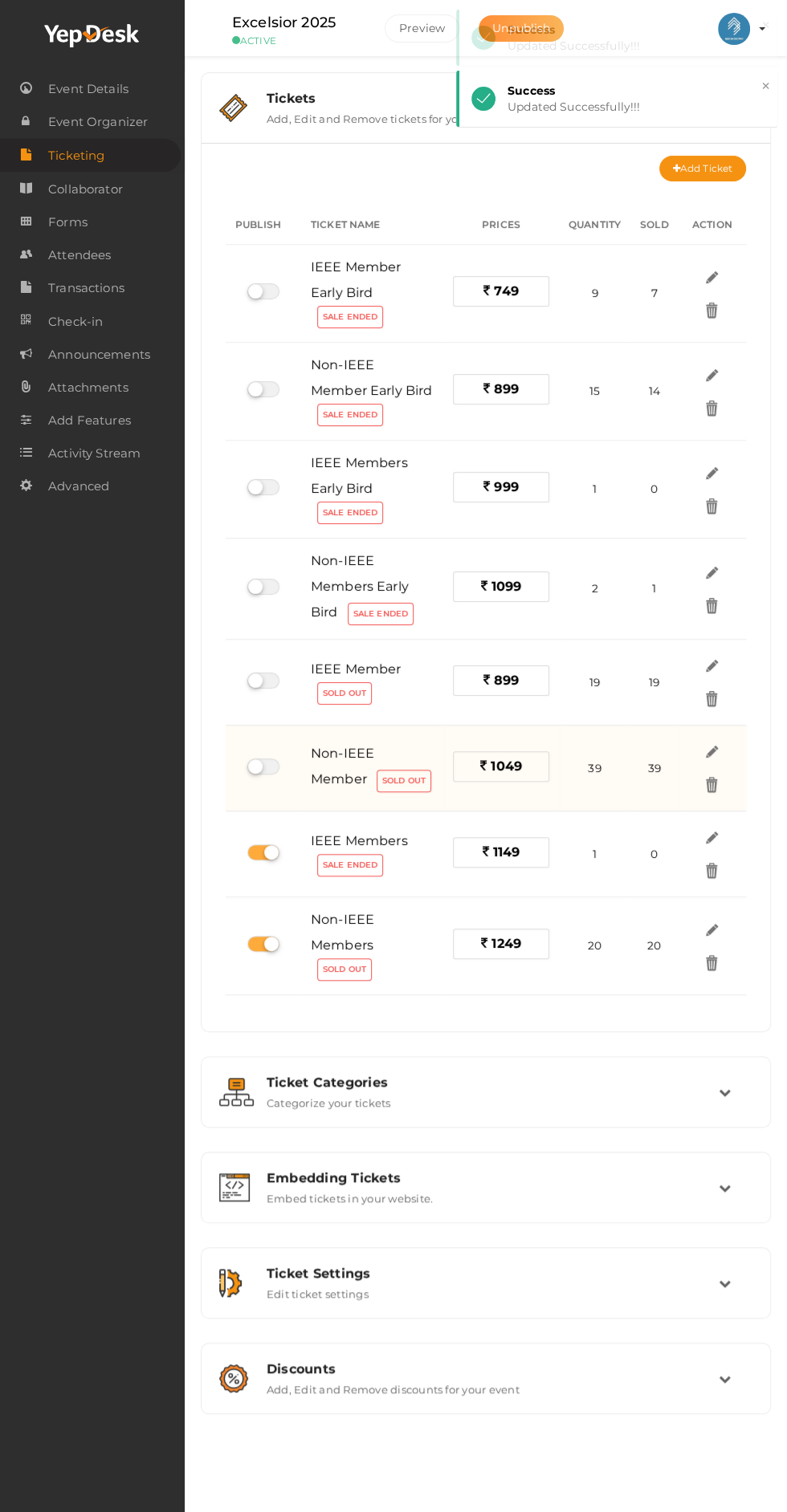
checkbox input "true"
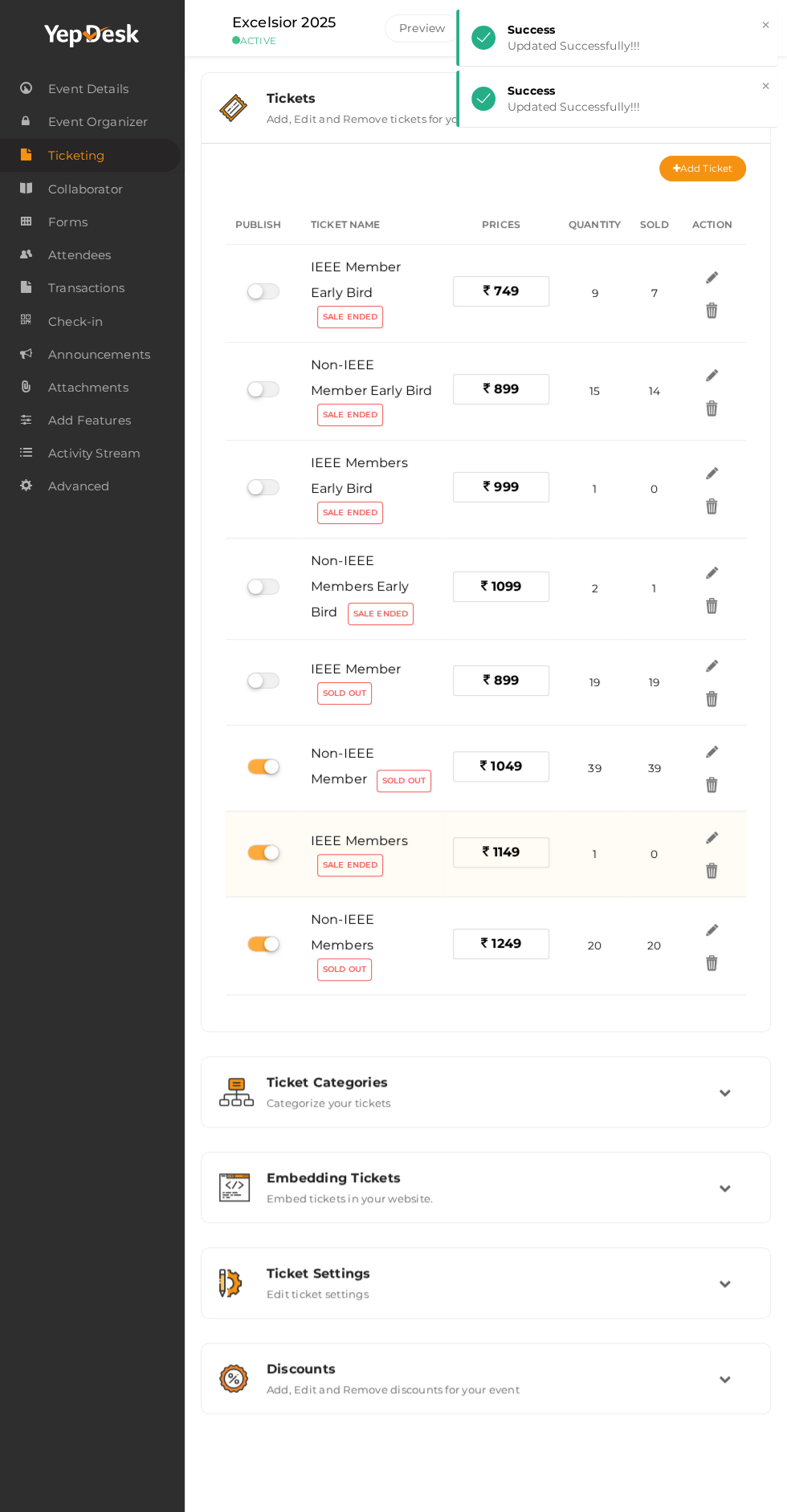
click at [272, 847] on label at bounding box center [263, 852] width 32 height 16
click at [258, 848] on input "checkbox" at bounding box center [252, 852] width 10 height 10
checkbox input "false"
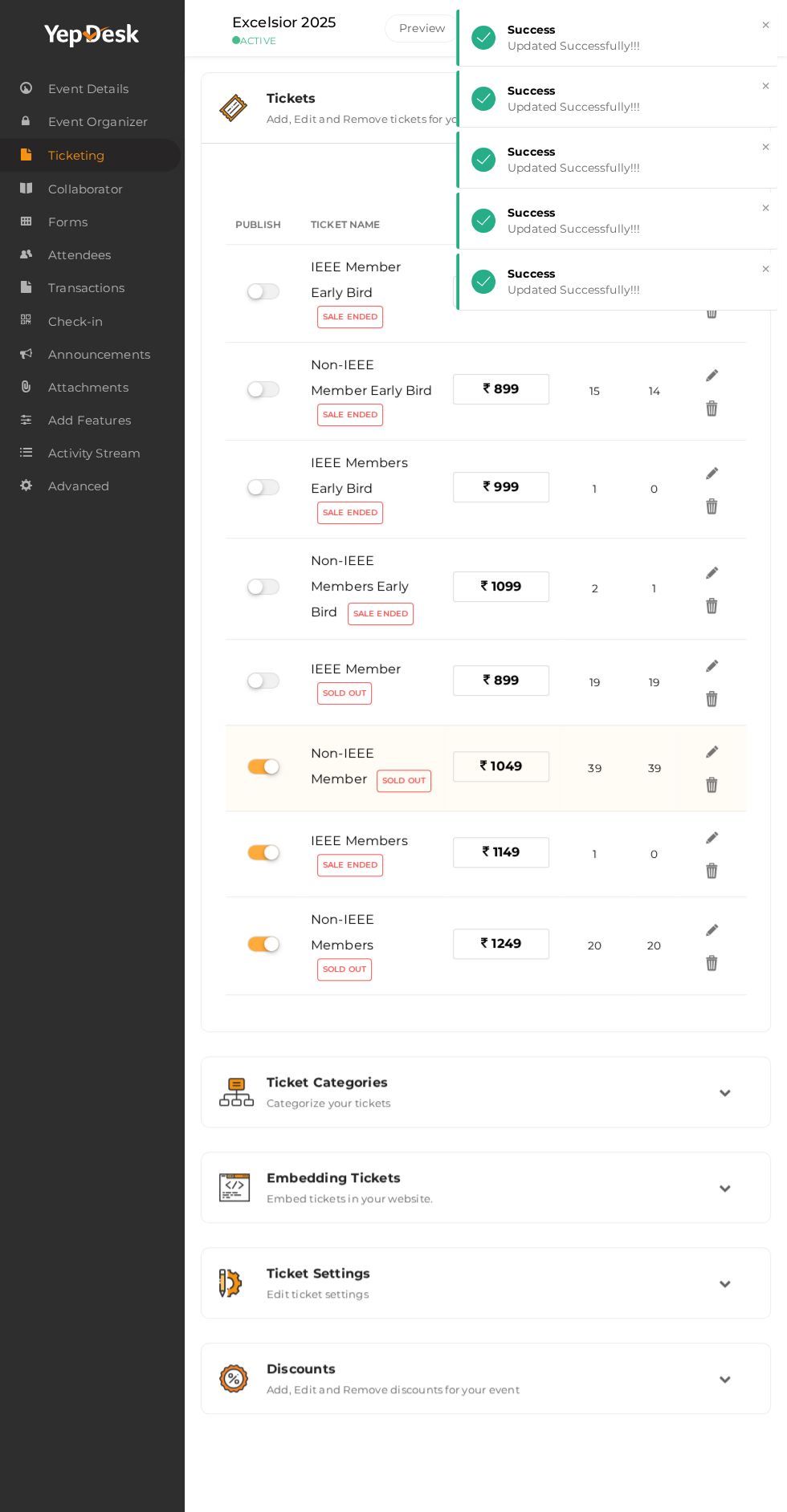
click at [261, 764] on label at bounding box center [263, 766] width 32 height 16
click at [258, 764] on input "checkbox" at bounding box center [252, 766] width 10 height 10
checkbox input "false"
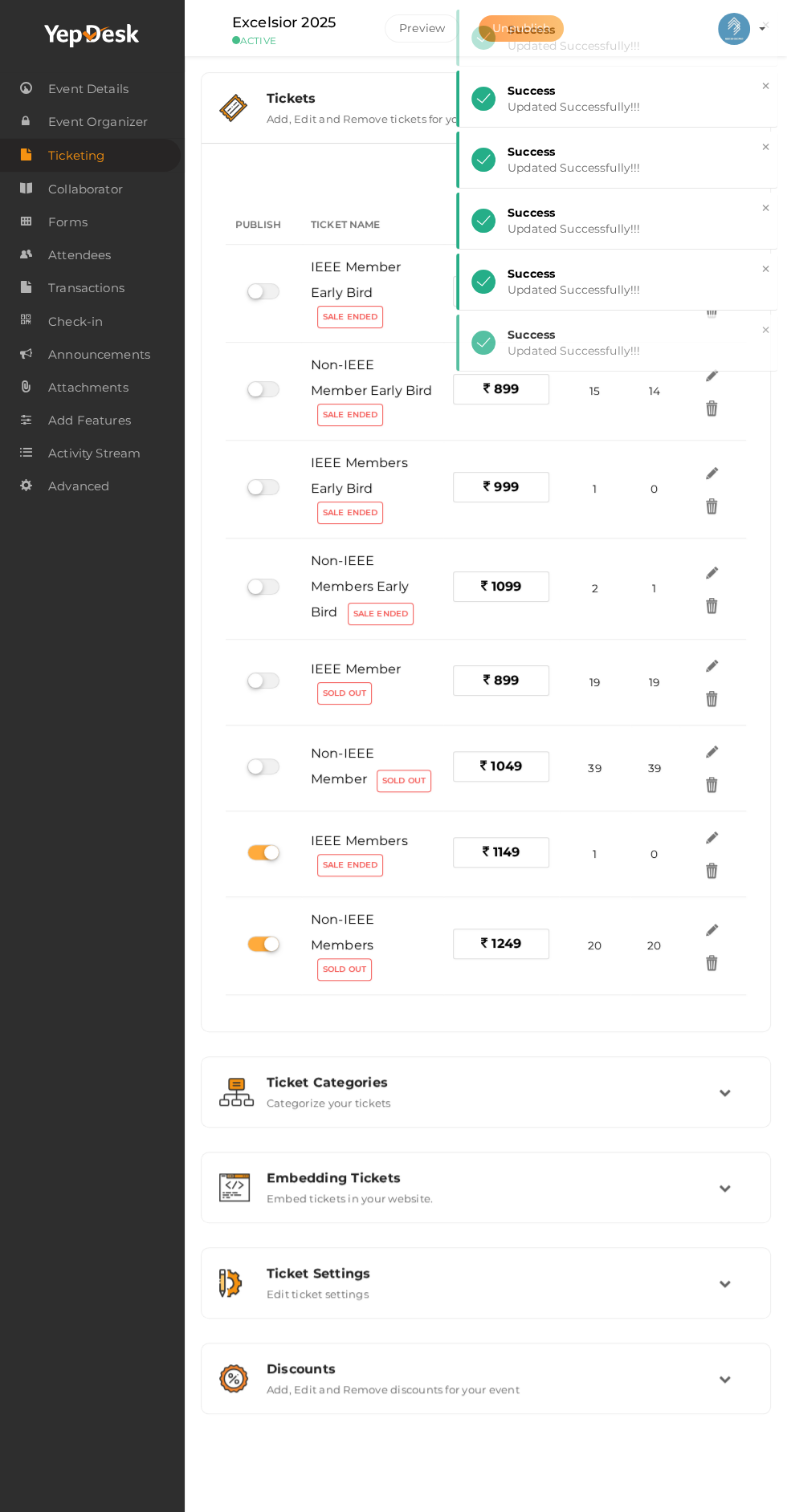
click at [270, 845] on label at bounding box center [263, 852] width 32 height 16
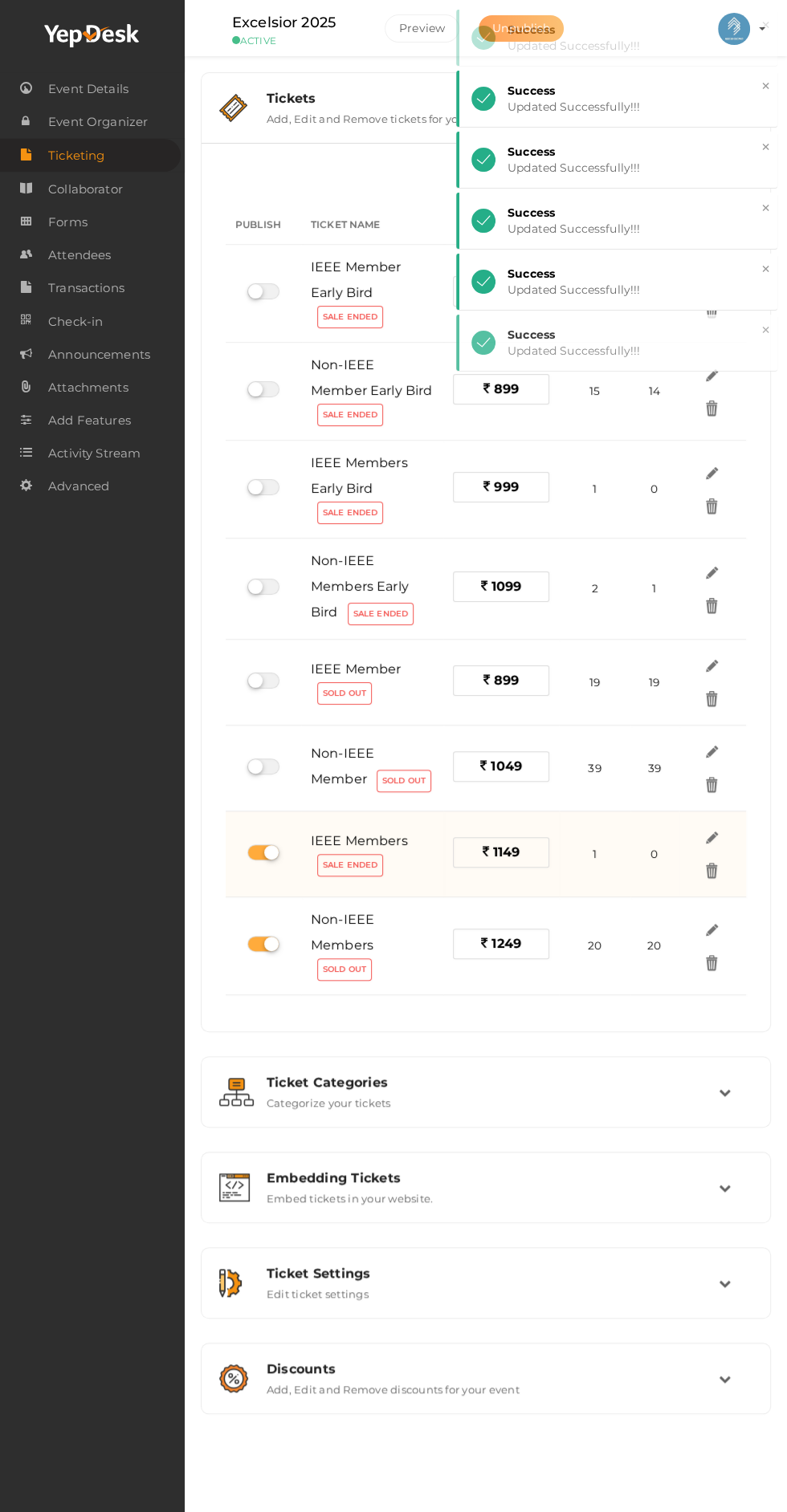
click at [258, 848] on input "checkbox" at bounding box center [252, 852] width 10 height 10
checkbox input "false"
